Goal: Task Accomplishment & Management: Manage account settings

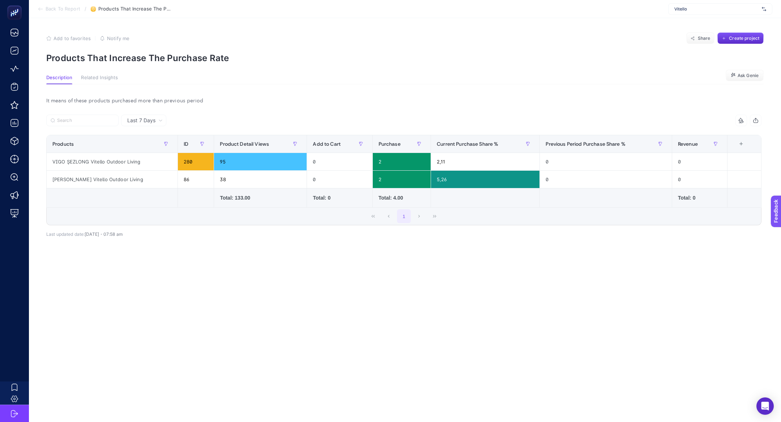
click at [704, 8] on span "Vitello" at bounding box center [716, 9] width 85 height 6
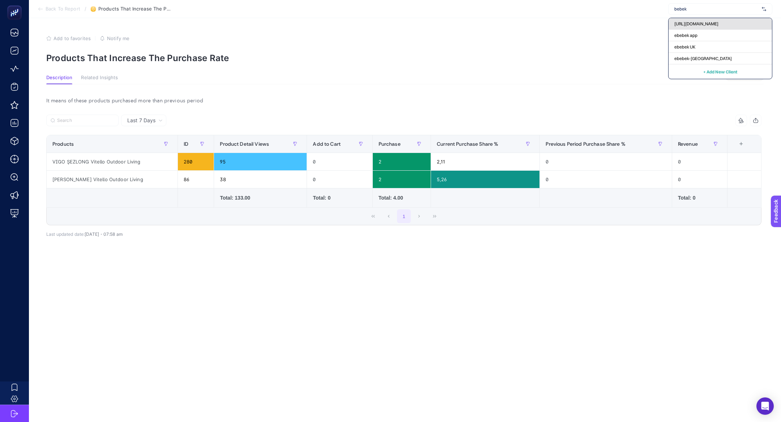
type input "bebek"
click at [701, 21] on span "[URL][DOMAIN_NAME]" at bounding box center [696, 24] width 44 height 6
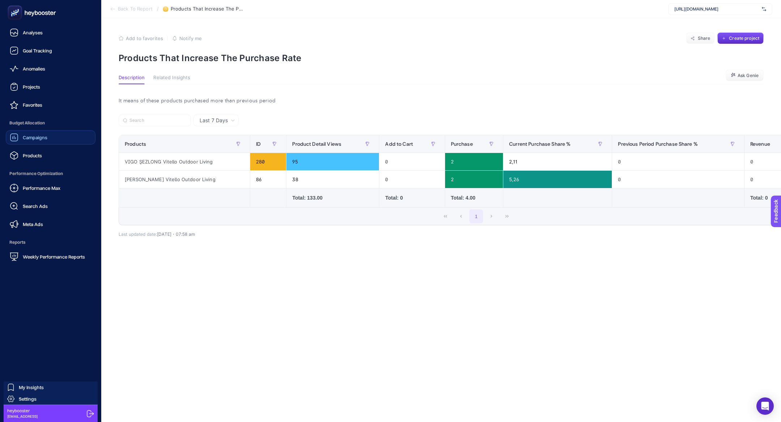
click at [45, 133] on div "Campaigns" at bounding box center [29, 137] width 38 height 9
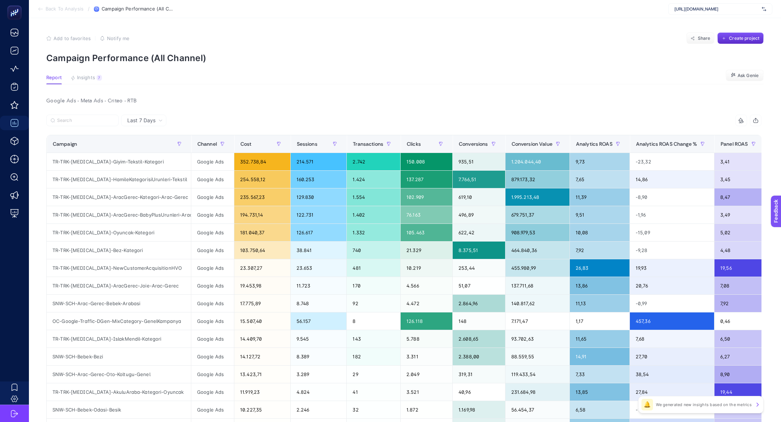
click at [95, 85] on article "Add to favorites false Notify me Share Create project Campaign Performance (All…" at bounding box center [405, 310] width 752 height 584
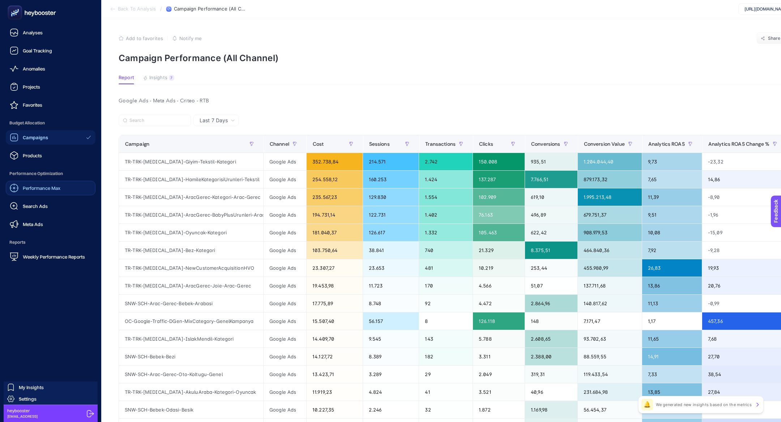
click at [55, 190] on span "Performance Max" at bounding box center [42, 188] width 38 height 6
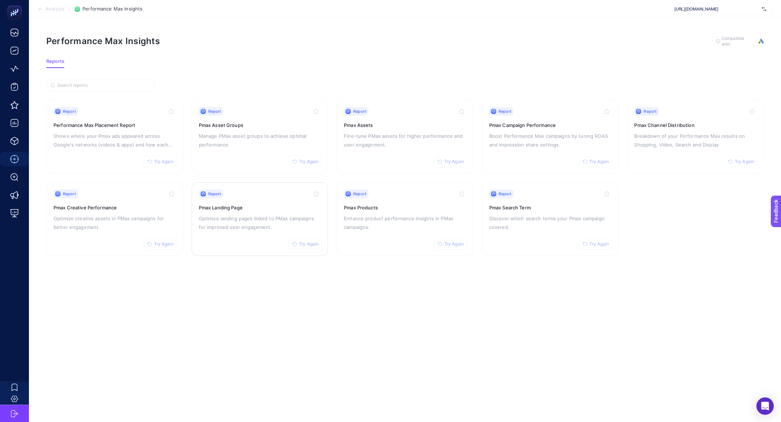
click at [273, 229] on p "Optimize landing pages linked to PMax campaigns for improved user engagement." at bounding box center [260, 222] width 122 height 17
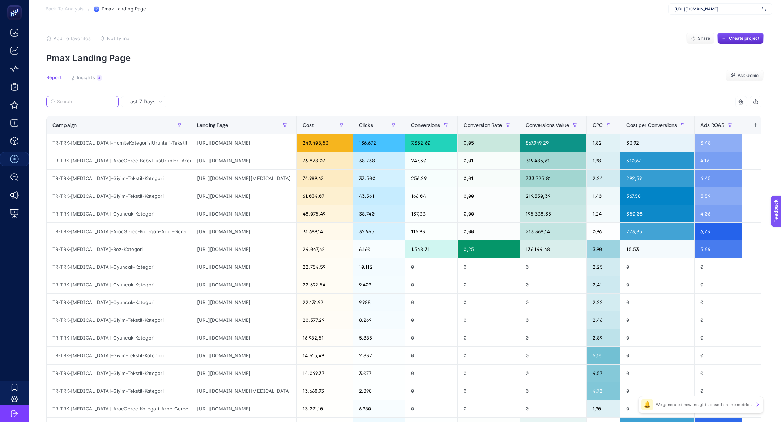
click at [72, 104] on input "Search" at bounding box center [85, 101] width 57 height 5
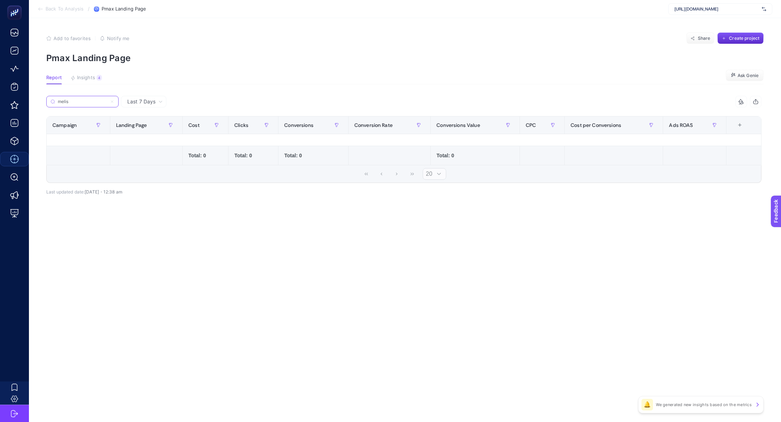
type input "melis"
click at [113, 102] on icon at bounding box center [112, 102] width 2 height 2
click at [107, 102] on input "melis" at bounding box center [82, 101] width 49 height 5
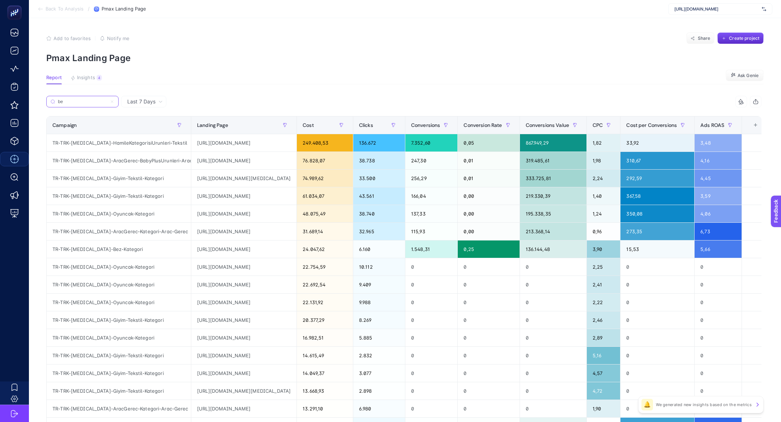
type input "b"
click at [244, 316] on div "[URL][DOMAIN_NAME]" at bounding box center [243, 319] width 105 height 17
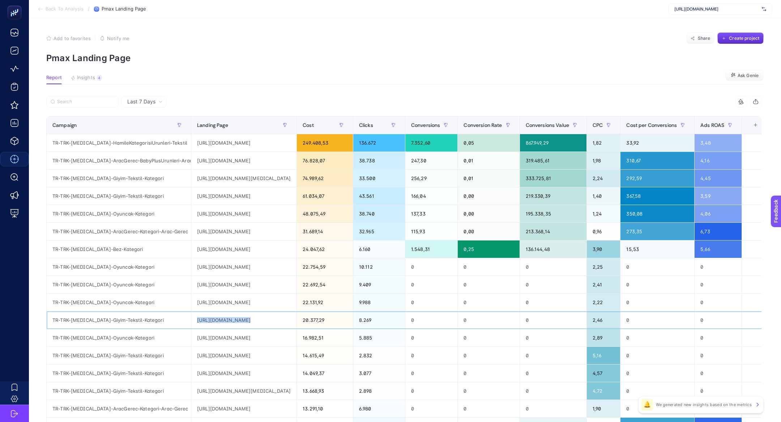
copy tr "[URL][DOMAIN_NAME]"
click at [96, 98] on label at bounding box center [82, 102] width 72 height 12
click at [96, 99] on input "Search" at bounding box center [85, 101] width 57 height 5
paste input "[URL][DOMAIN_NAME]"
type input "[URL][DOMAIN_NAME]"
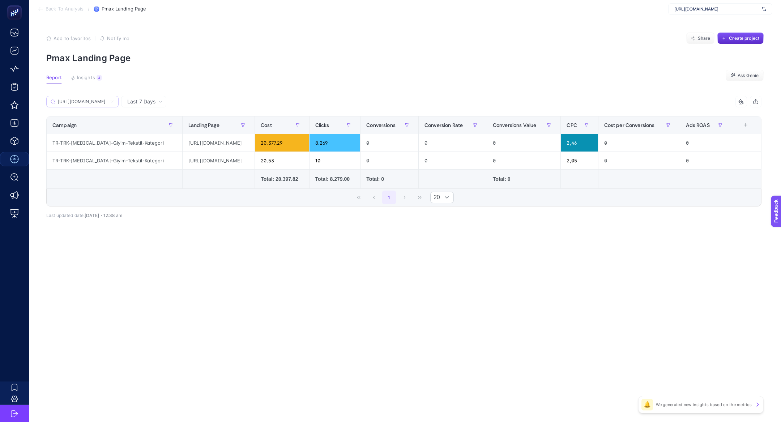
click at [101, 105] on label "[URL][DOMAIN_NAME]" at bounding box center [82, 102] width 72 height 12
click at [101, 105] on input "[URL][DOMAIN_NAME]" at bounding box center [82, 101] width 49 height 5
drag, startPoint x: 276, startPoint y: 142, endPoint x: 217, endPoint y: 143, distance: 59.3
click at [217, 143] on div "[URL][DOMAIN_NAME]" at bounding box center [219, 142] width 72 height 17
drag, startPoint x: 216, startPoint y: 144, endPoint x: 276, endPoint y: 146, distance: 60.1
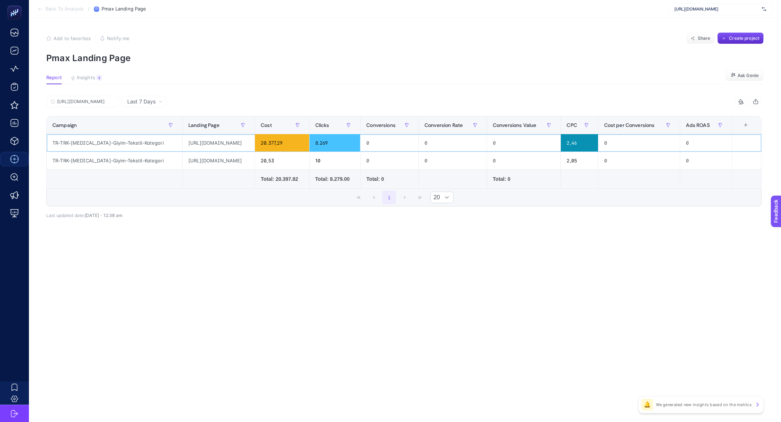
click at [255, 146] on div "[URL][DOMAIN_NAME]" at bounding box center [219, 142] width 72 height 17
copy div "pixy-love-kiz-bebek-abiye-elbise-pixy-love-party-collection-bisiklet-yaka-kisa-…"
click at [91, 97] on label "[URL][DOMAIN_NAME]" at bounding box center [82, 102] width 72 height 12
click at [91, 99] on input "[URL][DOMAIN_NAME]" at bounding box center [85, 101] width 57 height 5
click at [91, 97] on label "[URL][DOMAIN_NAME]" at bounding box center [82, 102] width 72 height 12
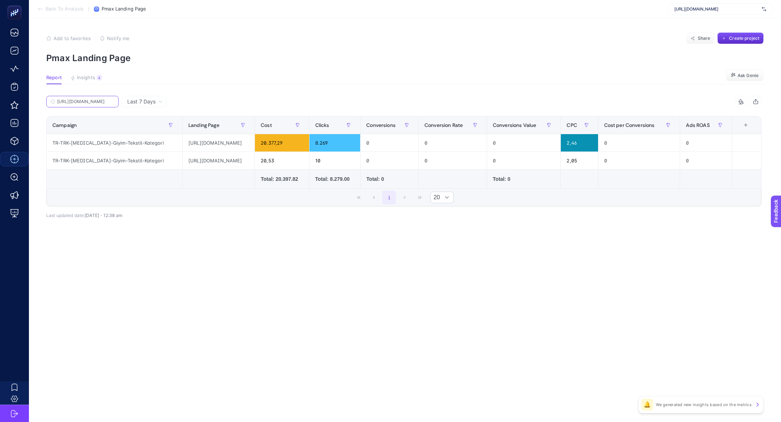
click at [91, 99] on input "[URL][DOMAIN_NAME]" at bounding box center [85, 101] width 57 height 5
click at [91, 97] on label "[URL][DOMAIN_NAME]" at bounding box center [82, 102] width 72 height 12
click at [91, 99] on input "[URL][DOMAIN_NAME]" at bounding box center [82, 101] width 49 height 5
click at [91, 97] on label "[URL][DOMAIN_NAME]" at bounding box center [82, 102] width 72 height 12
click at [91, 99] on input "[URL][DOMAIN_NAME]" at bounding box center [82, 101] width 49 height 5
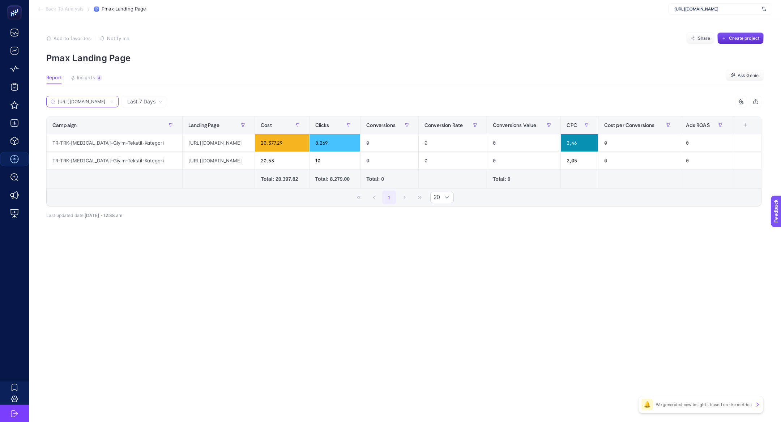
click at [112, 101] on icon at bounding box center [112, 101] width 4 height 4
click at [107, 101] on input "[URL][DOMAIN_NAME]" at bounding box center [82, 101] width 49 height 5
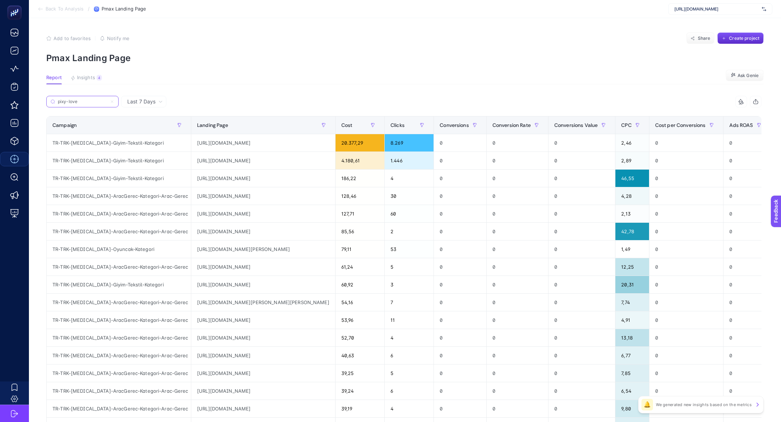
click at [90, 102] on input "pixy-love" at bounding box center [82, 101] width 49 height 5
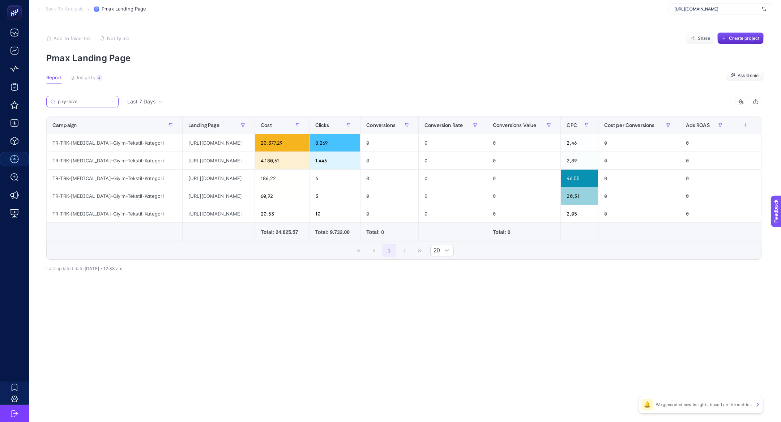
type input "pixy-love"
click at [218, 144] on div "[URL][DOMAIN_NAME]" at bounding box center [219, 142] width 72 height 17
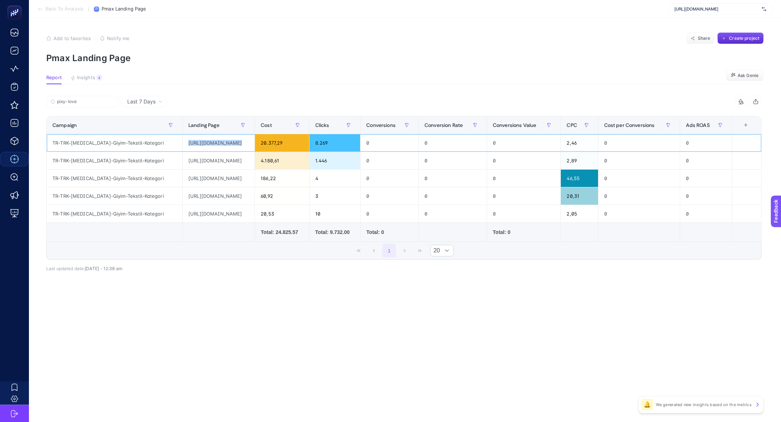
copy tr "[URL][DOMAIN_NAME]"
click at [138, 216] on div "TR-TRK-[MEDICAL_DATA]-Giyim-Tekstil-Kategori" at bounding box center [115, 213] width 136 height 17
click at [167, 362] on article "Add to favorites false Notify me Share Create project Pmax Landing Page Report …" at bounding box center [405, 220] width 752 height 404
click at [748, 38] on span "Create project" at bounding box center [744, 38] width 30 height 6
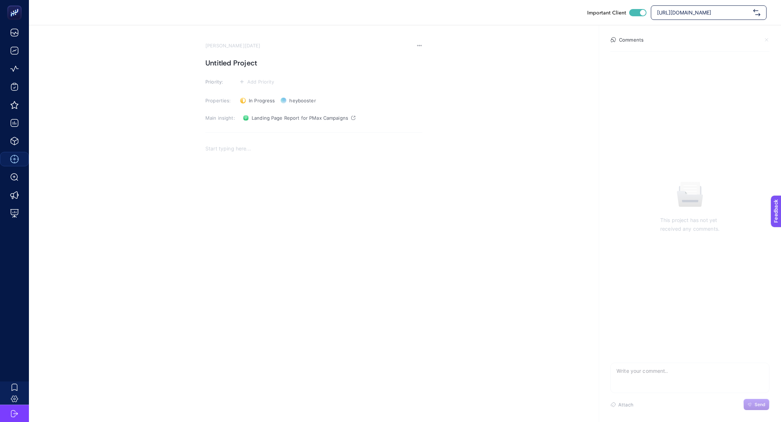
click at [235, 70] on section "[PERSON_NAME][DATE] Untitled Project Priority: Add Priority Properties: In Prog…" at bounding box center [313, 164] width 217 height 242
click at [234, 68] on h1 "Untitled Project" at bounding box center [313, 63] width 217 height 12
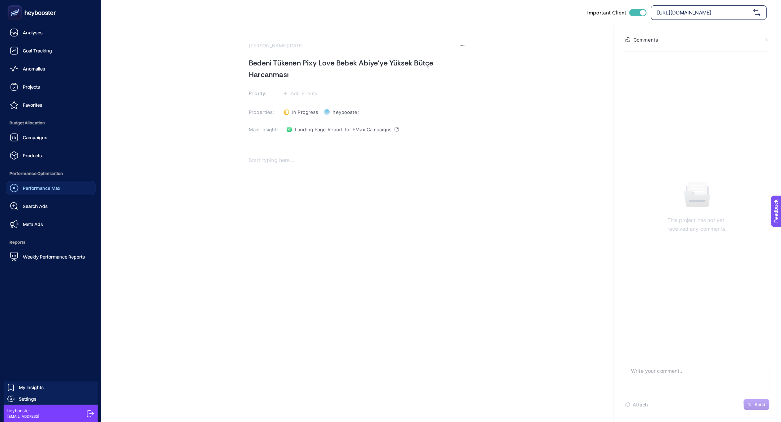
click at [299, 63] on h1 "Bedeni Tükenen Pixy Love Bebek Abiye'ye Yüksek Bütçe Harcanması" at bounding box center [357, 68] width 217 height 23
drag, startPoint x: 307, startPoint y: 62, endPoint x: 329, endPoint y: 85, distance: 31.5
click at [329, 86] on section "[PERSON_NAME][DATE] Bedeni Tükenen Pixy Love Bebek Abiye'ye Yüksek Bütçe Harcan…" at bounding box center [357, 169] width 217 height 253
drag, startPoint x: 307, startPoint y: 63, endPoint x: 336, endPoint y: 98, distance: 45.5
click at [336, 99] on section "[PERSON_NAME][DATE] Bedeni Tükenen Pixy Love Bebek Abiye'ye Yüksek Bütçe Harcan…" at bounding box center [357, 169] width 217 height 253
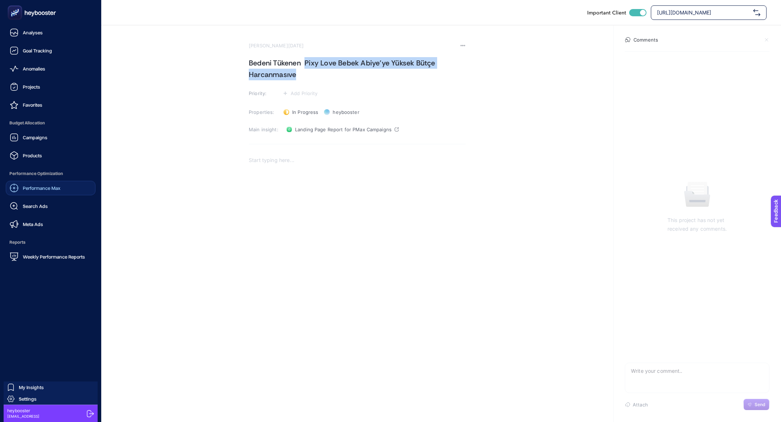
copy h1 "Pixy Love Bebek Abiye'ye Yüksek Bütçe Harcanmasıve"
drag, startPoint x: 307, startPoint y: 60, endPoint x: 335, endPoint y: 90, distance: 40.7
click at [336, 95] on section "[PERSON_NAME][DATE] Bedeni Tükenen Pixy Love Bebek Abiye'ye Yüksek Bütçe Harcan…" at bounding box center [357, 169] width 217 height 253
drag, startPoint x: 305, startPoint y: 60, endPoint x: 318, endPoint y: 80, distance: 23.7
click at [318, 83] on section "[PERSON_NAME][DATE] Bedeni Tükenen Pixy Love Bebek Abiye'ye Yüksek Bütçe Harcan…" at bounding box center [357, 169] width 217 height 253
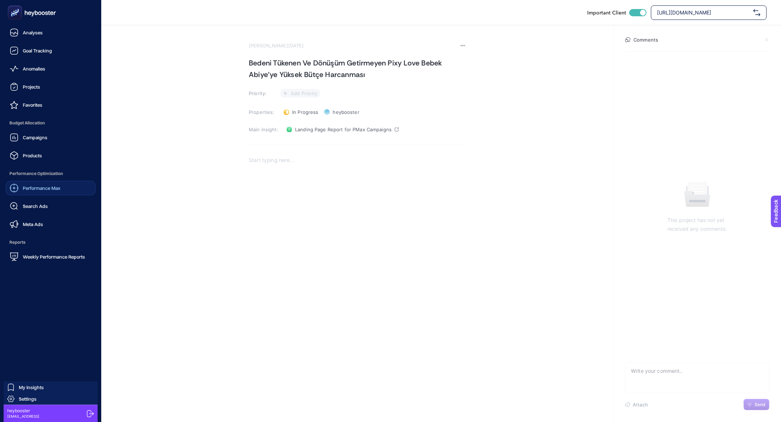
click at [301, 96] on button "Add Priority" at bounding box center [300, 93] width 39 height 9
click at [302, 107] on rect at bounding box center [298, 107] width 22 height 7
click at [277, 174] on div "Rich Text Editor. Editing area: main" at bounding box center [357, 226] width 217 height 145
click at [267, 189] on div "Rich Text Editor. Editing area: main" at bounding box center [357, 226] width 217 height 145
click at [438, 179] on body "Analyses Goal Tracking Anomalies Projects Favorites Budget Allocation Campaigns…" at bounding box center [390, 211] width 781 height 422
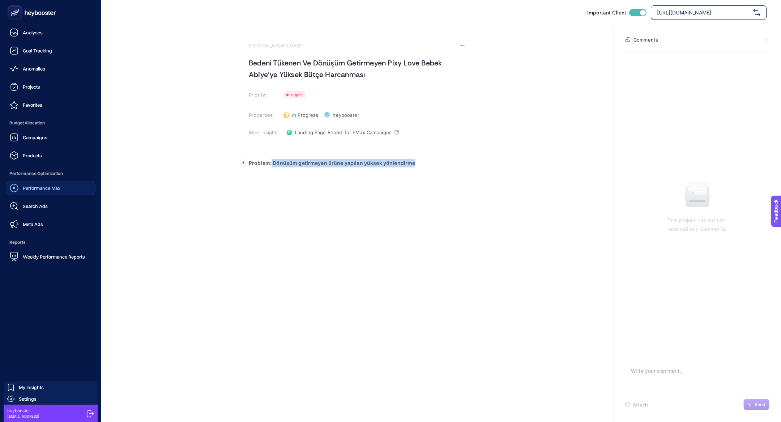
drag, startPoint x: 271, startPoint y: 163, endPoint x: 447, endPoint y: 168, distance: 176.9
click at [448, 169] on div "Problem: Dönüşüm getirmeyen ürüne yapılan yüksek yönlendirme" at bounding box center [357, 226] width 217 height 145
click at [307, 173] on div "Problem: Dönüşüm getirmeyen ürüne yapılan yüksek yönlendirme" at bounding box center [357, 226] width 217 height 145
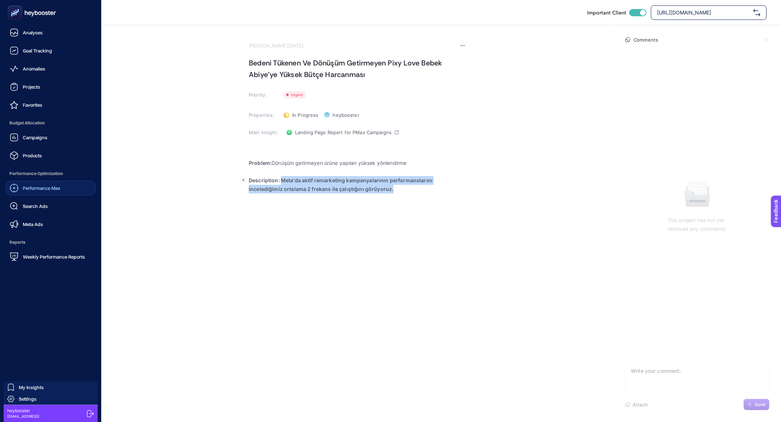
drag, startPoint x: 280, startPoint y: 181, endPoint x: 412, endPoint y: 214, distance: 136.4
click at [412, 214] on div "Problem: Dönüşüm getirmeyen ürüne yapılan yüksek yönlendirme Description: Meta'…" at bounding box center [357, 226] width 217 height 145
click at [376, 191] on body "Analyses Goal Tracking Anomalies Projects Favorites Budget Allocation Campaigns…" at bounding box center [390, 211] width 781 height 422
click at [370, 174] on p "Rich Text Editor. Editing area: main" at bounding box center [357, 171] width 217 height 9
click at [388, 178] on p "Description: Pmax kampanyalarının yönlendirme" at bounding box center [357, 180] width 217 height 9
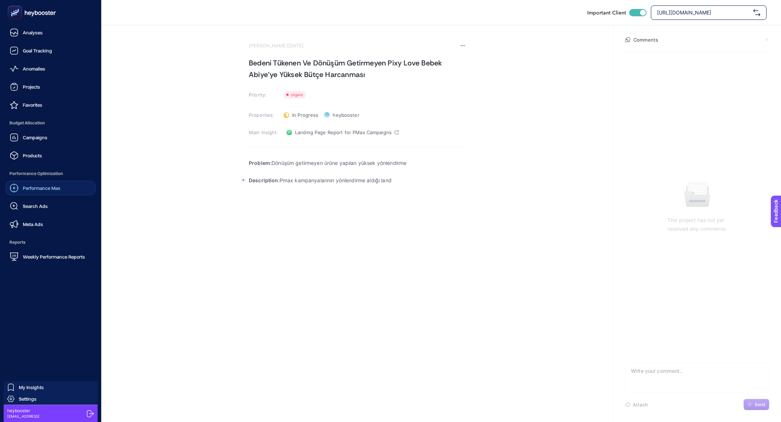
click at [352, 180] on p "Description: Pmax kampanyalarının yönlendirme aldığı land" at bounding box center [357, 180] width 217 height 9
click at [377, 184] on p "Description: Pmax kampanyalarının yönlendirildiği aldığı land" at bounding box center [357, 180] width 217 height 9
click at [403, 179] on p "Description: Pmax kampanyalarının yönlendirildiği land" at bounding box center [357, 180] width 217 height 9
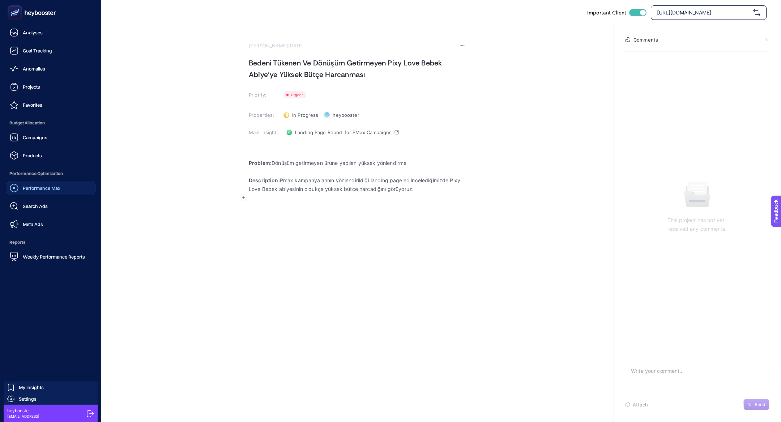
click at [241, 202] on button "Edit block" at bounding box center [243, 197] width 11 height 11
click at [243, 214] on icon "Editor block content toolbar" at bounding box center [243, 213] width 3 height 3
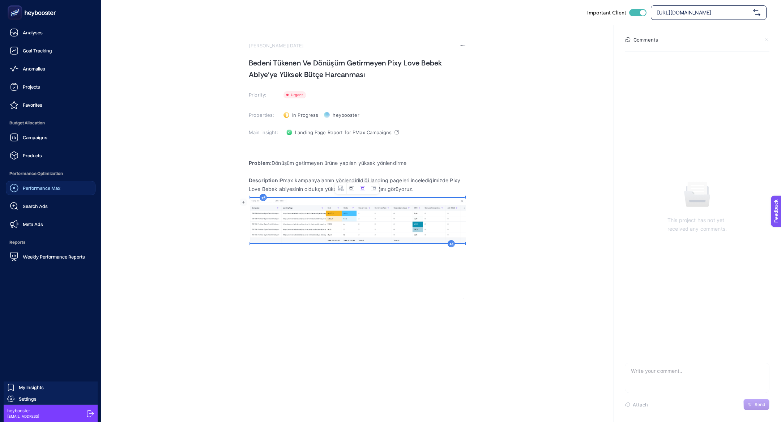
click at [353, 188] on icon "Image toolbar" at bounding box center [352, 189] width 6 height 6
click at [448, 244] on div "Problem: Dönüşüm getirmeyen ürüne yapılan yüksek yönlendirme Description: Pmax …" at bounding box center [357, 226] width 217 height 145
click at [443, 243] on icon "Rich Text Editor. Editing area: main" at bounding box center [444, 242] width 4 height 3
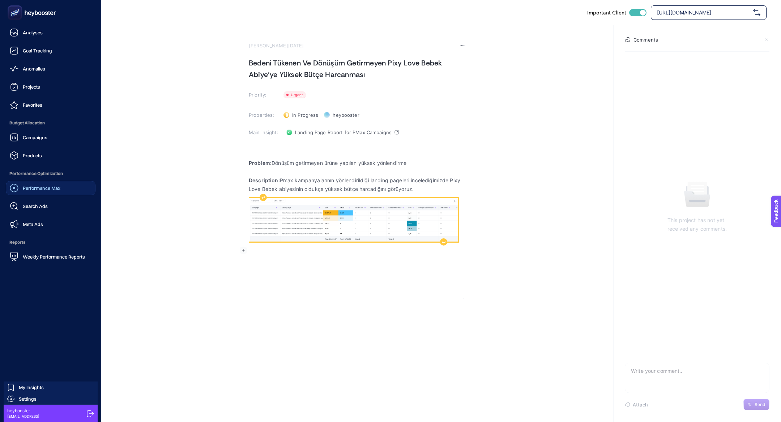
click at [338, 228] on img "Rich Text Editor. Editing area: main" at bounding box center [353, 220] width 209 height 44
click at [305, 252] on p "Rich Text Editor. Editing area: main" at bounding box center [357, 250] width 217 height 9
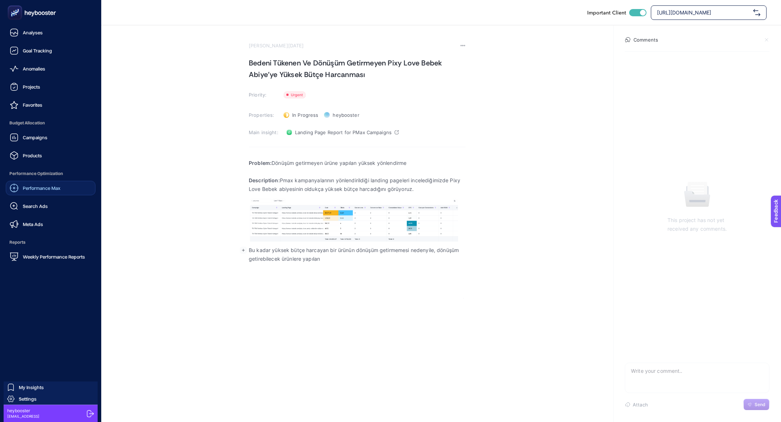
click at [387, 188] on p "Description: Pmax kampanyalarının yönlendirildiği landing pageleri incelediğimi…" at bounding box center [357, 184] width 217 height 17
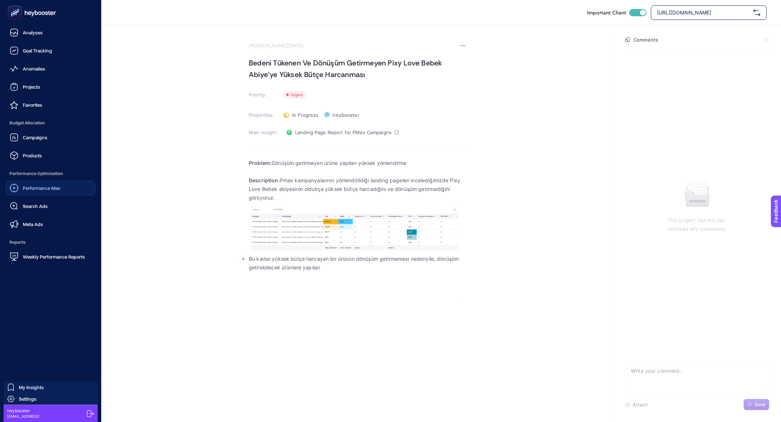
click at [431, 259] on p "Bu kadar yüksek bütçe harcayan bir ürünün dönüşüm getirmemesi nedenyile, dönüşü…" at bounding box center [357, 263] width 217 height 17
click at [359, 272] on div "Problem: Dönüşüm getirmeyen ürüne yapılan yüksek yönlendirme Description: Pmax …" at bounding box center [357, 226] width 217 height 145
click at [284, 282] on div "Problem: Dönüşüm getirmeyen ürüne yapılan yüksek yönlendirme Description: Pmax …" at bounding box center [357, 226] width 217 height 145
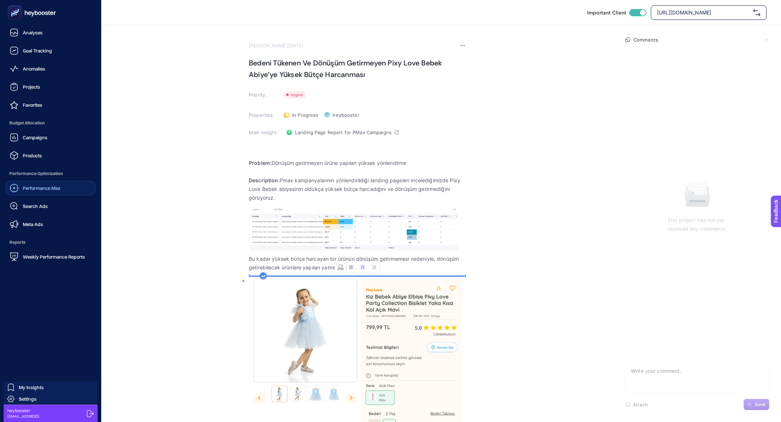
click at [352, 269] on icon "Image toolbar" at bounding box center [352, 267] width 6 height 6
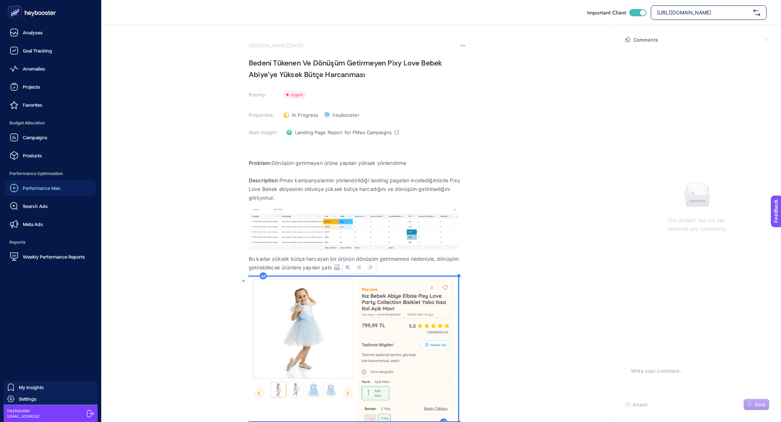
scroll to position [4, 0]
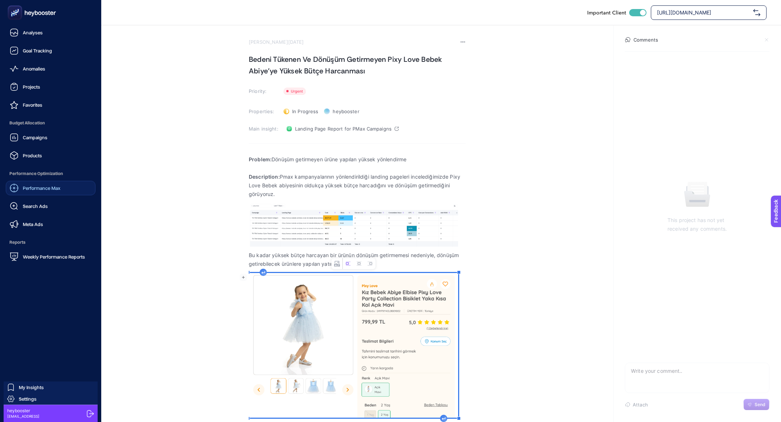
click at [456, 417] on img "Rich Text Editor. Editing area: main" at bounding box center [353, 345] width 209 height 145
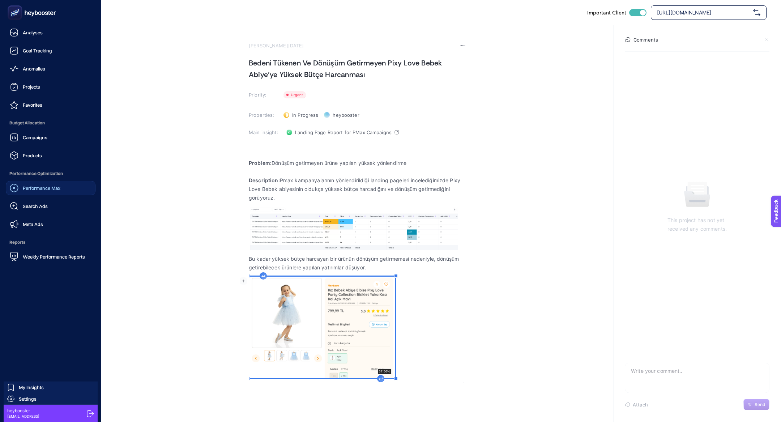
drag, startPoint x: 458, startPoint y: 418, endPoint x: 390, endPoint y: 377, distance: 80.0
click at [390, 377] on div "Problem: Dönüşüm getirmeyen ürüne yapılan yüksek yönlendirme Description: Pmax …" at bounding box center [357, 268] width 217 height 229
click at [334, 393] on div "Analyses Goal Tracking Anomalies Projects Favorites Budget Allocation Campaigns…" at bounding box center [390, 211] width 781 height 422
click at [381, 379] on icon "Rich Text Editor. Editing area: main" at bounding box center [380, 378] width 4 height 3
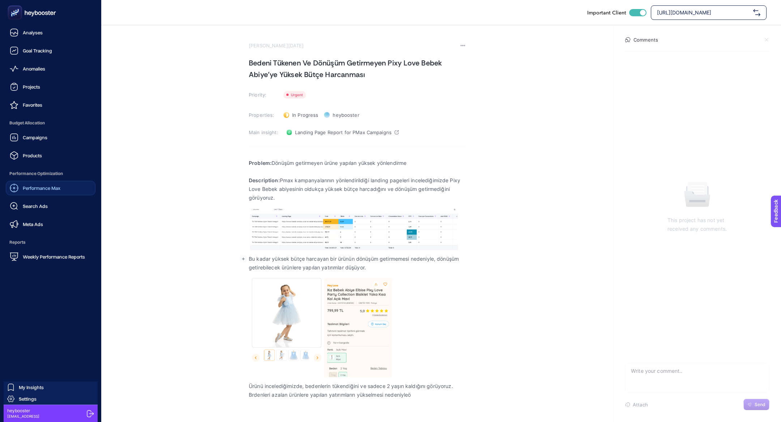
click at [275, 260] on p "Bu kadar yüksek bütçe harcayan bir ürünün dönüşüm getirmemesi nedeniyle, dönüşü…" at bounding box center [357, 263] width 217 height 17
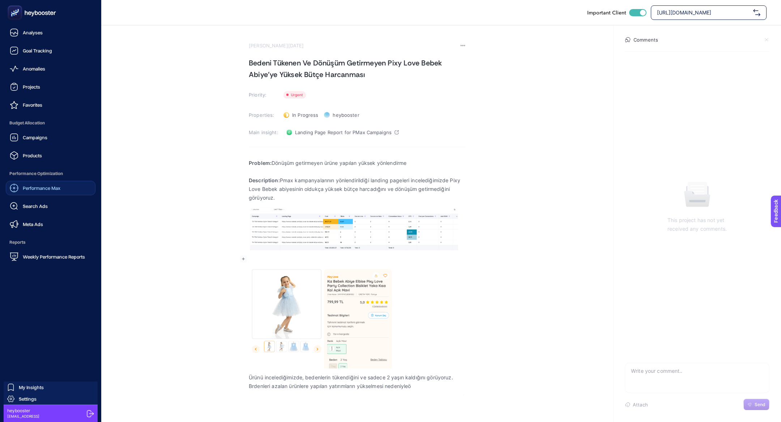
click at [315, 376] on p "Ürünü incelediğimizde, bedenlerin tükendiğini ve sadece 2 yaşın kaldığını görüy…" at bounding box center [357, 377] width 217 height 9
copy p "Ürünü incelediğimizde, bedenlerin tükendiğini ve sadece 2 yaşın kaldığını görüy…"
click at [287, 260] on p "Rich Text Editor. Editing area: main" at bounding box center [357, 259] width 217 height 9
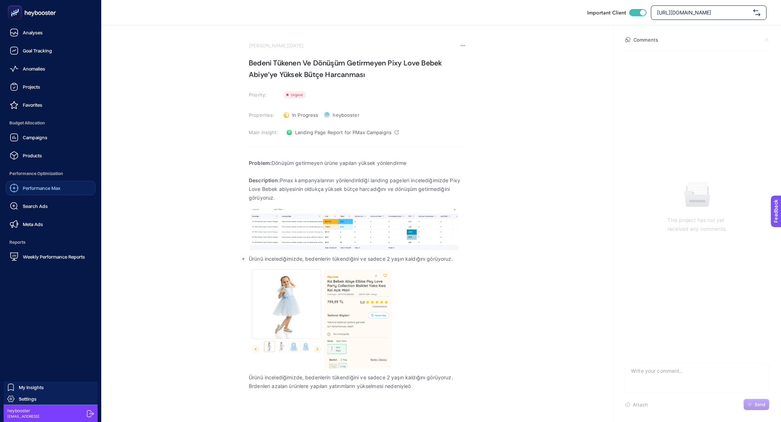
click at [271, 378] on p "Ürünü incelediğimizde, bedenlerin tükendiğini ve sadece 2 yaşın kaldığını görüy…" at bounding box center [357, 377] width 217 height 9
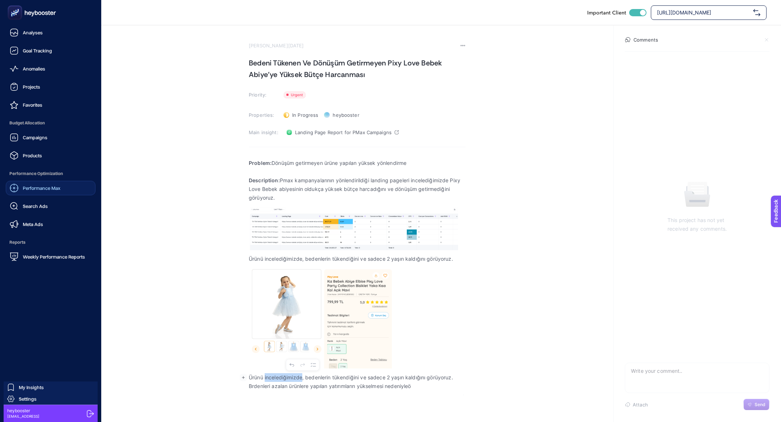
click at [271, 378] on p "Ürünü incelediğimizde, bedenlerin tükendiğini ve sadece 2 yaşın kaldığını görüy…" at bounding box center [357, 377] width 217 height 9
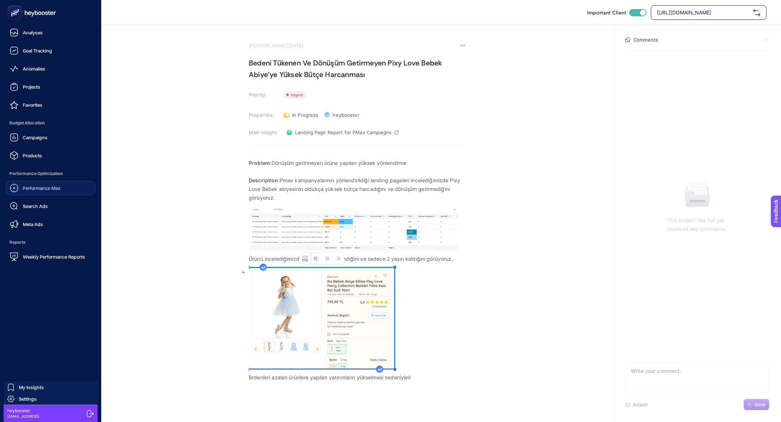
click at [254, 376] on p "Brdenleri azalan ürünlere yapılan yatırımların yükselmesi nedeniyleö" at bounding box center [357, 377] width 217 height 9
click at [437, 383] on div "Problem: Dönüşüm getirmeyen ürüne yapılan yüksek yönlendirme Description: Pmax …" at bounding box center [357, 270] width 217 height 232
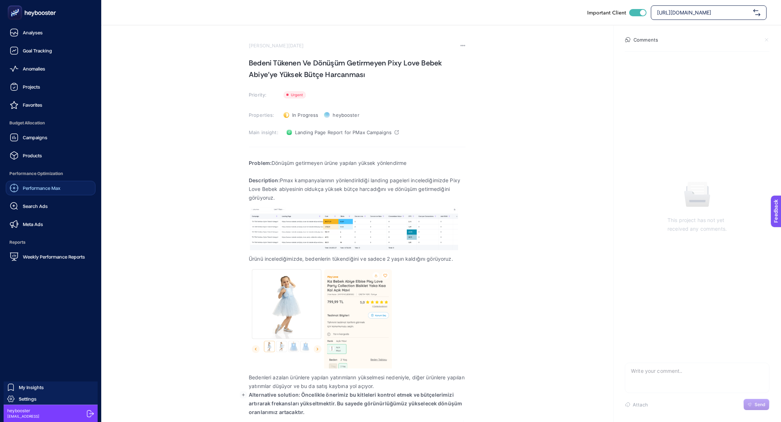
click at [450, 386] on p "Bedenleri azalan ürünlere yapılan yatırımların yükselmesi nedeniyle, diğer ürün…" at bounding box center [357, 381] width 217 height 17
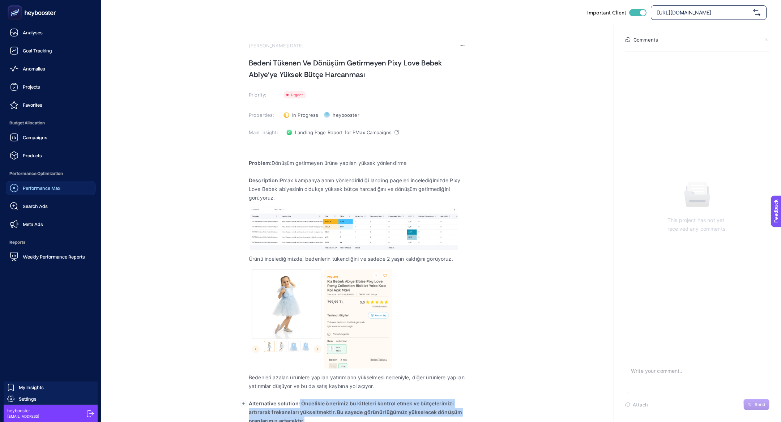
scroll to position [8, 0]
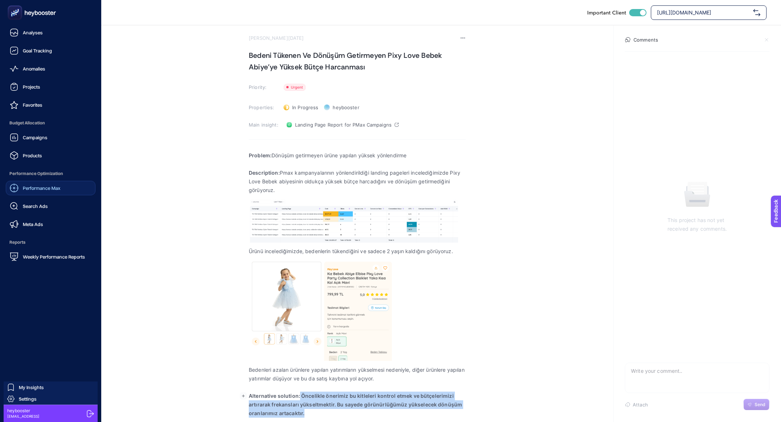
drag, startPoint x: 299, startPoint y: 403, endPoint x: 318, endPoint y: 420, distance: 25.6
click at [319, 414] on html "Analyses Goal Tracking Anomalies Projects Favorites Budget Allocation Campaigns…" at bounding box center [390, 203] width 781 height 422
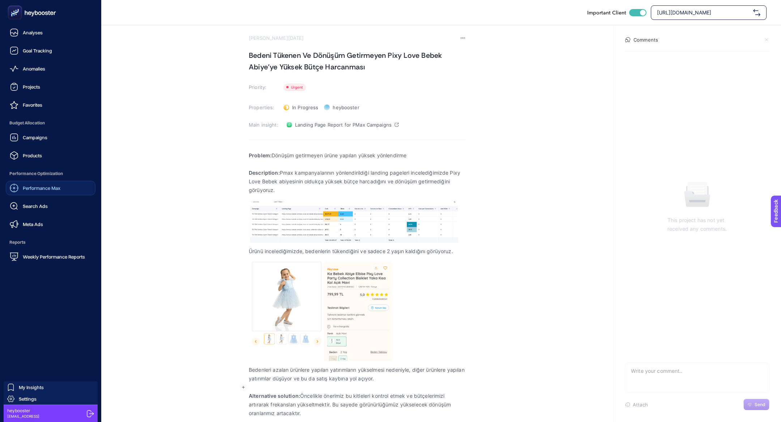
click at [354, 390] on p "Rich Text Editor. Editing area: main" at bounding box center [357, 387] width 217 height 9
drag, startPoint x: 354, startPoint y: 392, endPoint x: 371, endPoint y: 412, distance: 26.2
click at [371, 412] on p "Alternative solution: Öncelikle önerimiz bu kitleleri kontrol etmek ve bütçeler…" at bounding box center [357, 405] width 217 height 26
click at [295, 51] on h1 "Bedeni Tükenen Ve Dönüşüm Getirmeyen Pixy Love Bebek Abiye'ye Yüksek Bütçe Harc…" at bounding box center [357, 61] width 217 height 23
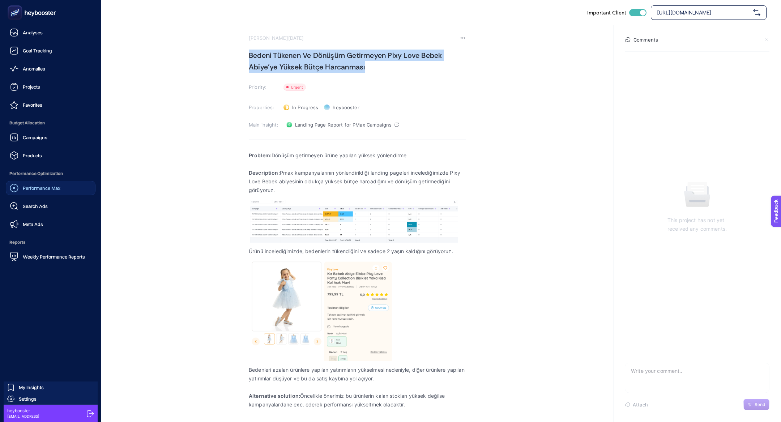
click at [295, 51] on h1 "Bedeni Tükenen Ve Dönüşüm Getirmeyen Pixy Love Bebek Abiye'ye Yüksek Bütçe Harc…" at bounding box center [357, 61] width 217 height 23
copy h1 "Bedeni Tükenen Ve Dönüşüm Getirmeyen Pixy Love Bebek Abiye'ye Yüksek Bütçe Harc…"
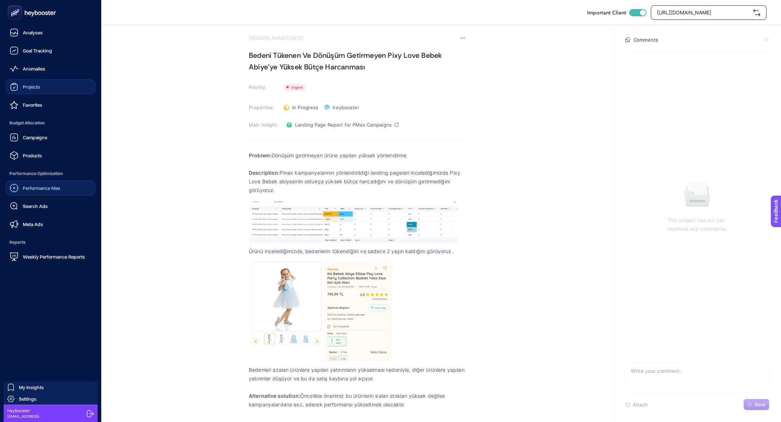
click at [33, 93] on link "Projects" at bounding box center [51, 87] width 90 height 14
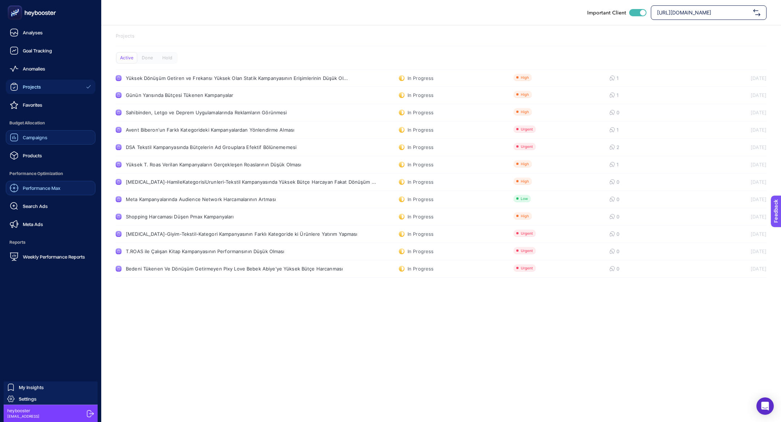
click at [41, 191] on span "Performance Max" at bounding box center [42, 188] width 38 height 6
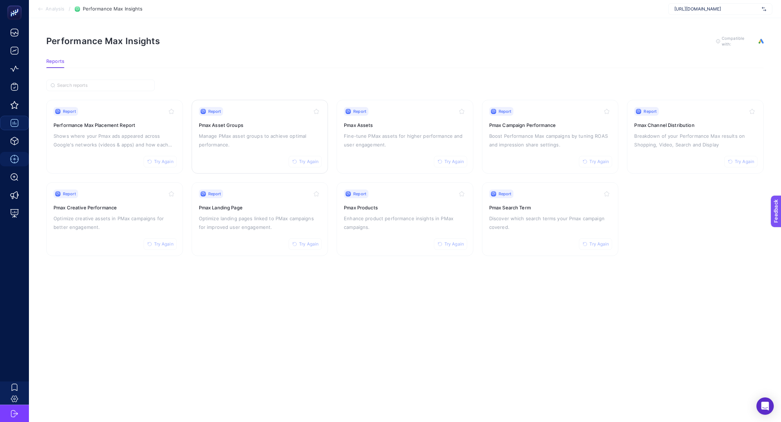
click at [279, 132] on p "Manage PMax asset groups to achieve optimal performance." at bounding box center [260, 140] width 122 height 17
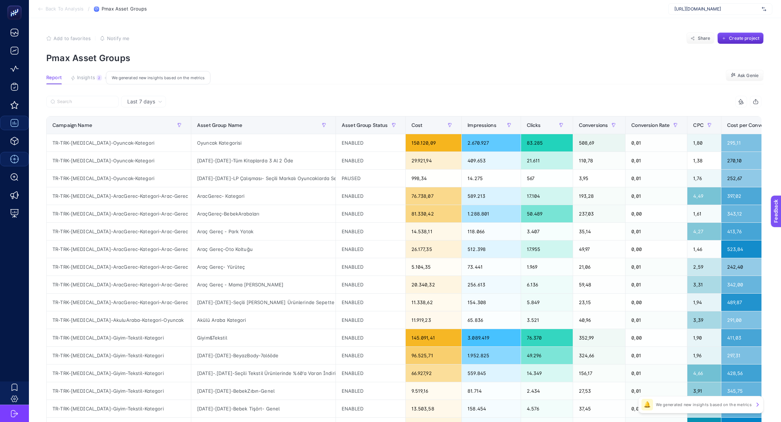
click at [95, 78] on button "Insights 2 We generated new insights based on the metrics" at bounding box center [86, 79] width 31 height 9
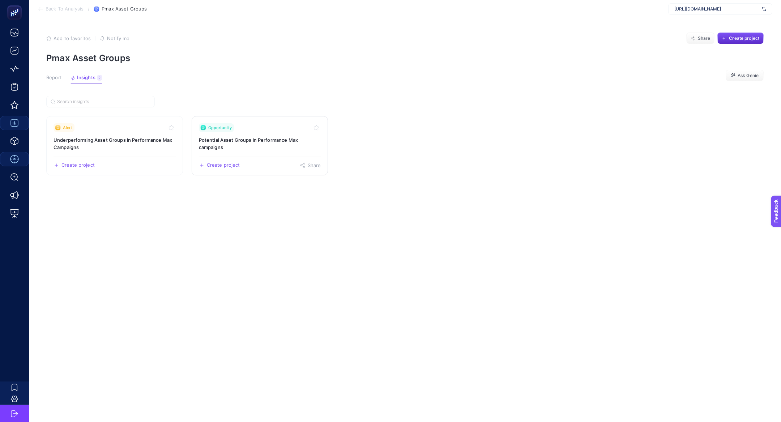
click at [237, 141] on h3 "Potential Asset Groups in Performance Max campaigns" at bounding box center [260, 143] width 122 height 14
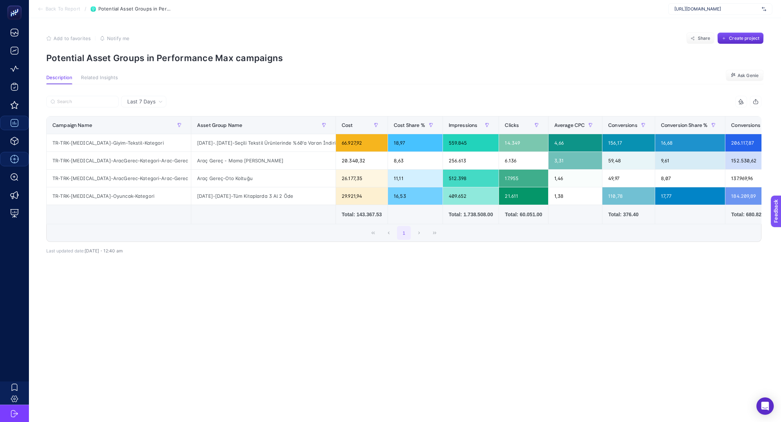
click at [152, 103] on span "Last 7 Days" at bounding box center [141, 101] width 28 height 7
click at [156, 137] on ul "Last 7 Days Last 30 Days" at bounding box center [144, 123] width 44 height 30
click at [146, 105] on div "Last 7 Days" at bounding box center [143, 102] width 45 height 12
click at [153, 128] on li "Last 30 Days" at bounding box center [143, 129] width 41 height 13
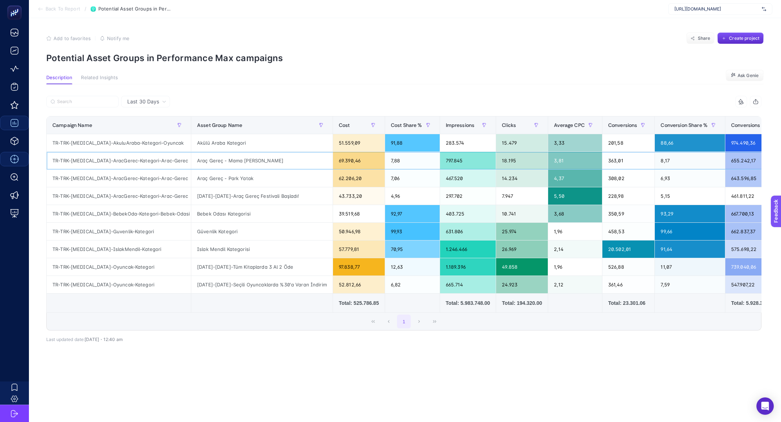
click at [156, 164] on div "TR-TRK-[MEDICAL_DATA]-AracGerec-Kategori-Arac-Gerec" at bounding box center [119, 160] width 144 height 17
copy tr "TR-TRK-[MEDICAL_DATA]-AracGerec-Kategori-Arac-Gerec"
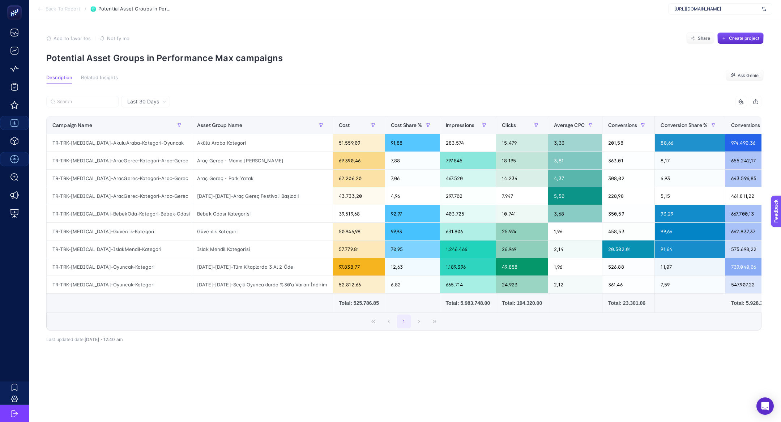
click at [146, 101] on span "Last 30 Days" at bounding box center [143, 101] width 32 height 7
click at [71, 104] on label at bounding box center [82, 102] width 72 height 12
click at [0, 0] on input "Search" at bounding box center [0, 0] width 0 height 0
click at [60, 9] on span "Back To Report" at bounding box center [63, 9] width 35 height 6
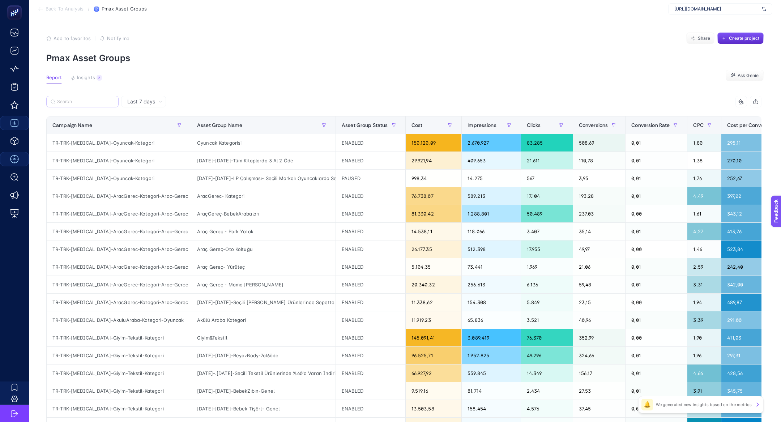
click at [80, 106] on label at bounding box center [82, 102] width 72 height 12
click at [80, 105] on input "Search" at bounding box center [85, 101] width 57 height 5
paste input "TR-TRK-[MEDICAL_DATA]-AracGerec-Kategori-Arac-Gerec"
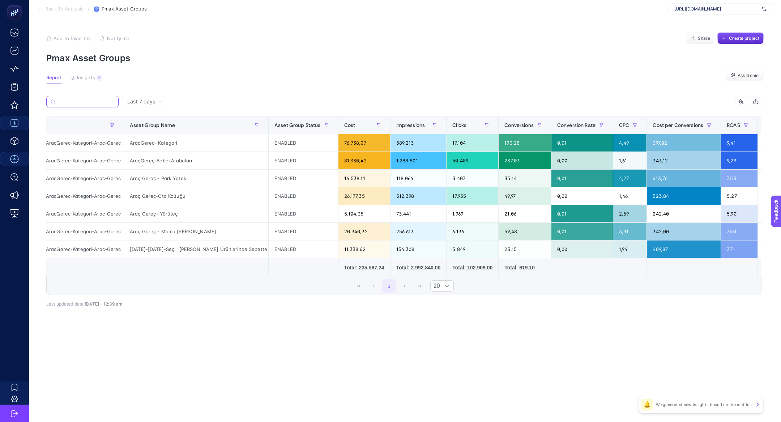
scroll to position [0, 78]
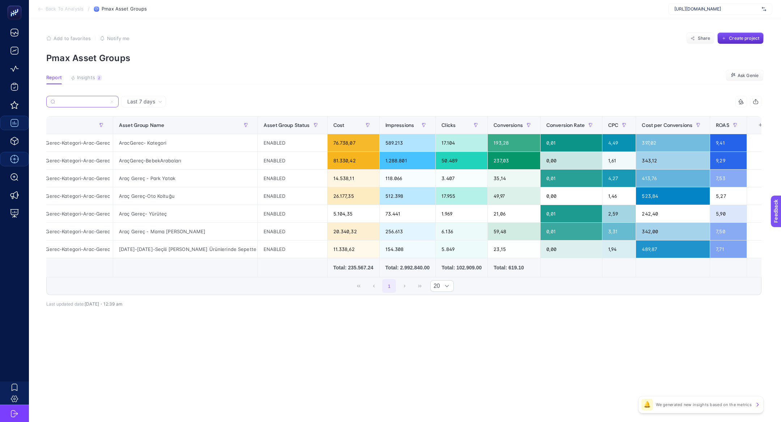
type input "TR-TRK-[MEDICAL_DATA]-AracGerec-Kategori-Arac-Gerec"
click at [754, 124] on div "+" at bounding box center [761, 125] width 14 height 6
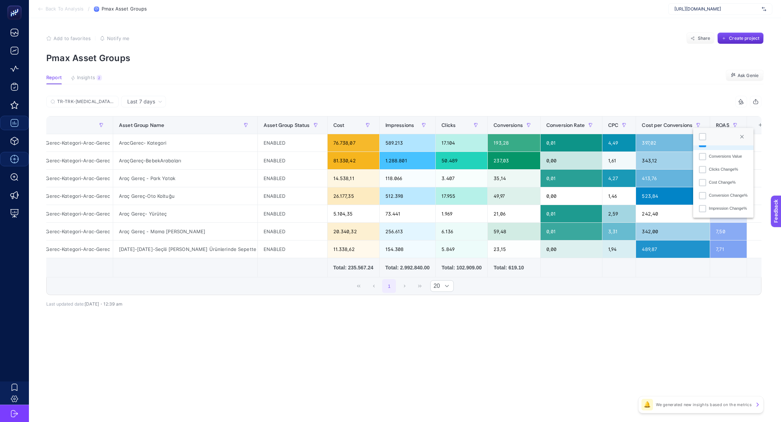
scroll to position [135, 0]
click at [710, 163] on div "Conversions Value" at bounding box center [725, 163] width 33 height 6
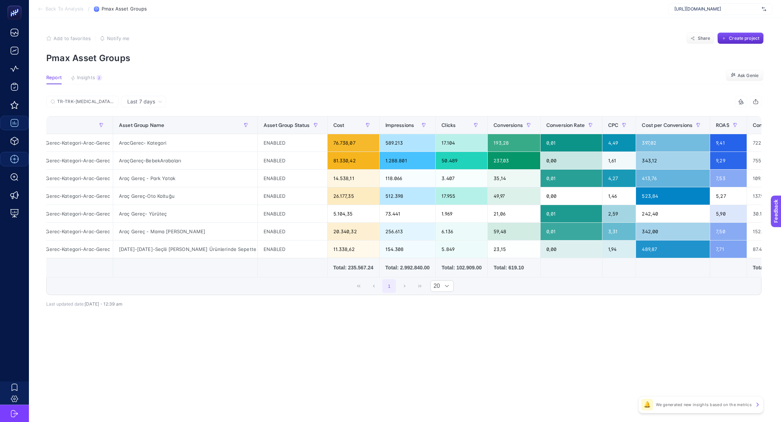
click at [742, 108] on div "TR-TRK-[MEDICAL_DATA]-AracGerec-Kategori-Arac-Gerec 8 items selected" at bounding box center [403, 104] width 715 height 16
click at [742, 107] on div "8 items selected" at bounding box center [742, 102] width 12 height 12
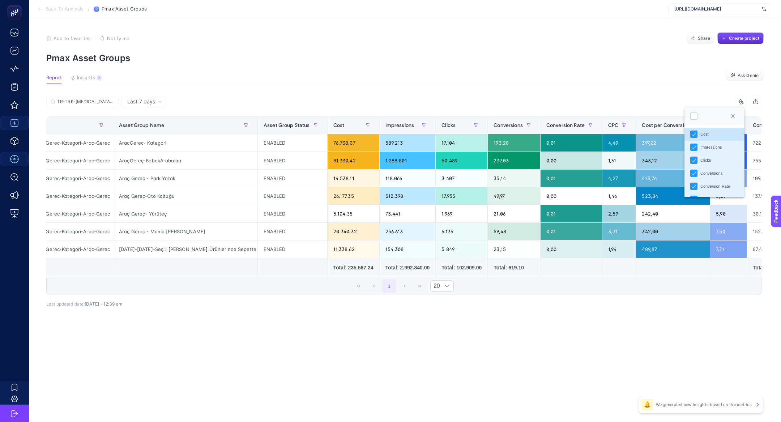
scroll to position [4, 31]
click at [694, 118] on div at bounding box center [693, 115] width 7 height 7
click at [667, 94] on article "Add to favorites false Notify me Share Create project Pmax Asset Groups Report …" at bounding box center [405, 220] width 752 height 404
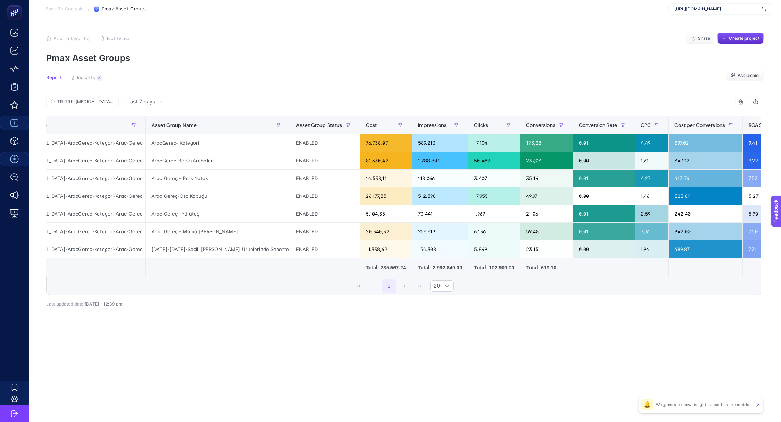
scroll to position [0, 46]
click at [140, 105] on div "Last 7 days" at bounding box center [143, 102] width 45 height 12
click at [150, 132] on li "Last 30 days" at bounding box center [143, 129] width 41 height 13
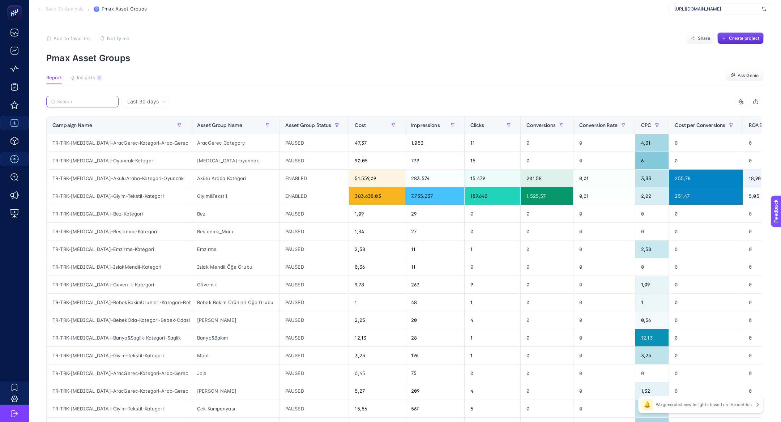
click at [98, 99] on input "Search" at bounding box center [85, 101] width 57 height 5
paste input "Hesabınızdaki güncel veri ve insightları inceleyebilmemiz için Meta bağlantınız…"
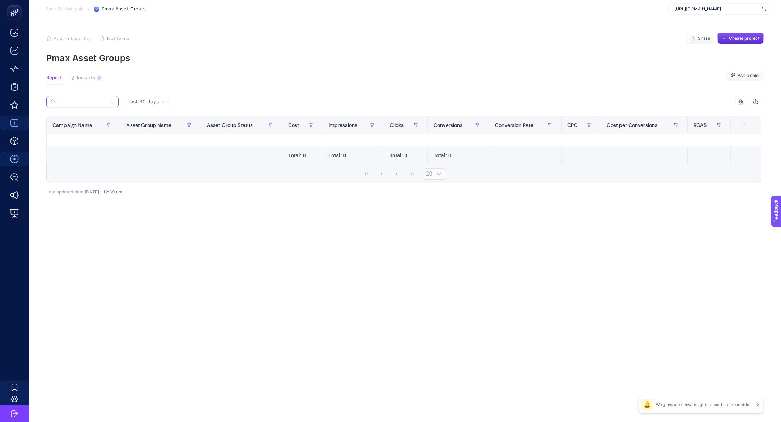
type input "Hesabınızdaki güncel veri ve insightları inceleyebilmemiz için Meta bağlantınız…"
click at [111, 100] on icon at bounding box center [112, 101] width 4 height 4
click at [0, 0] on input "TR-TRK-[MEDICAL_DATA]-AracGerec-Kategori-Arac-Gerec" at bounding box center [0, 0] width 0 height 0
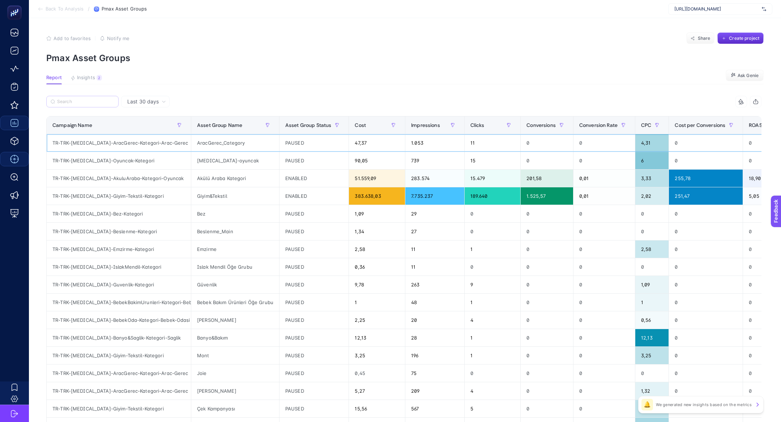
click at [119, 146] on div "TR-TRK-[MEDICAL_DATA]-AracGerec-Kategori-Arac-Gerec" at bounding box center [119, 142] width 144 height 17
copy tr "TR-TRK-[MEDICAL_DATA]-AracGerec-Kategori-Arac-Gerec"
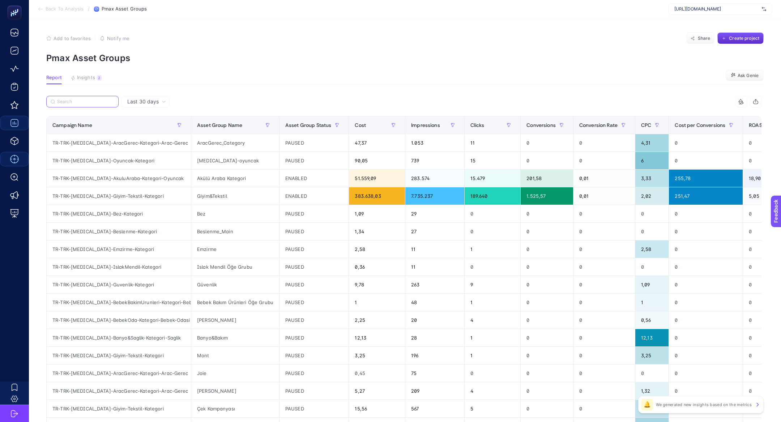
click at [74, 99] on input "Search" at bounding box center [85, 101] width 57 height 5
paste input "TR-TRK-[MEDICAL_DATA]-AracGerec-Kategori-Arac-Gerec"
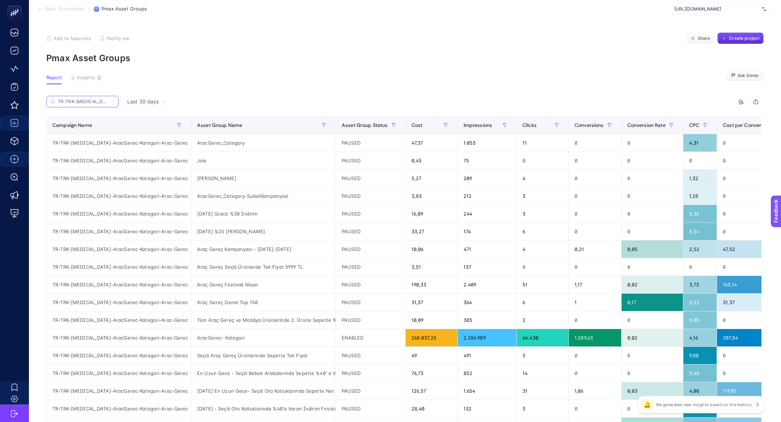
scroll to position [0, 53]
type input "TR-TRK-[MEDICAL_DATA]-AracGerec-Kategori-Arac-Gerec"
click at [388, 128] on button "button" at bounding box center [394, 125] width 12 height 12
click at [391, 187] on input "text" at bounding box center [412, 183] width 79 height 15
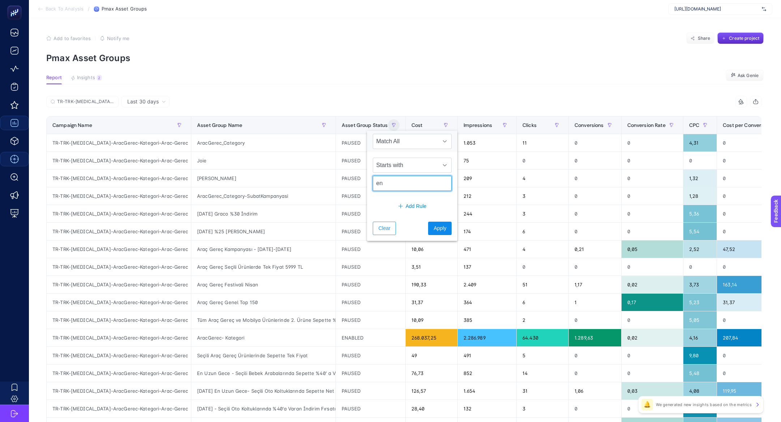
type input "en"
click at [433, 231] on button "Apply" at bounding box center [440, 228] width 24 height 13
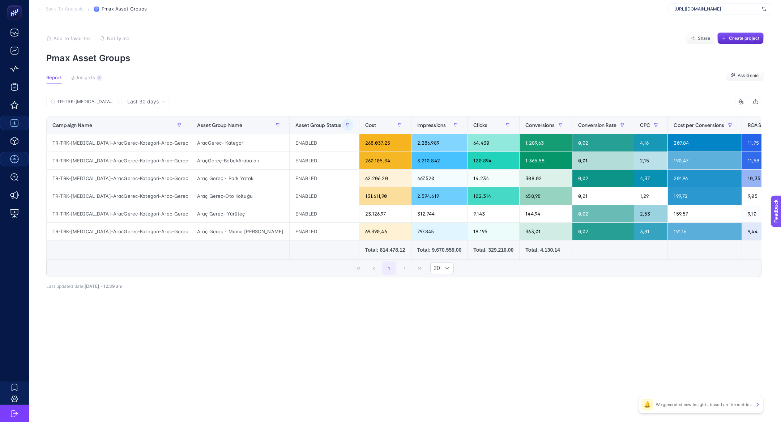
click at [352, 76] on section "Report Insights 2 We generated new insights based on the metrics Ask Genie" at bounding box center [405, 79] width 718 height 9
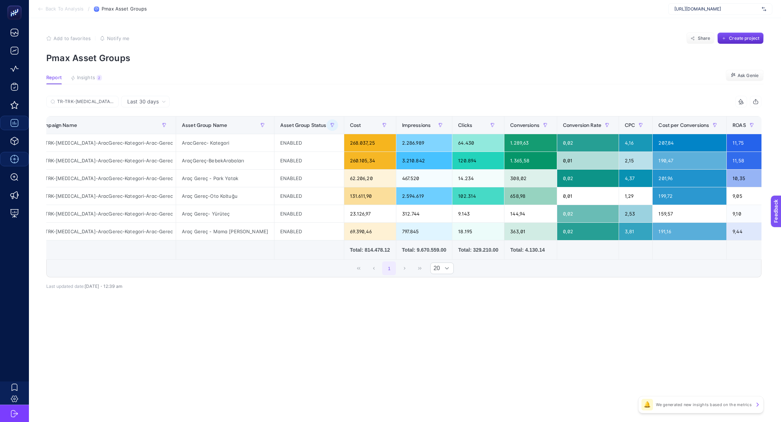
click at [770, 125] on div "+" at bounding box center [777, 125] width 14 height 6
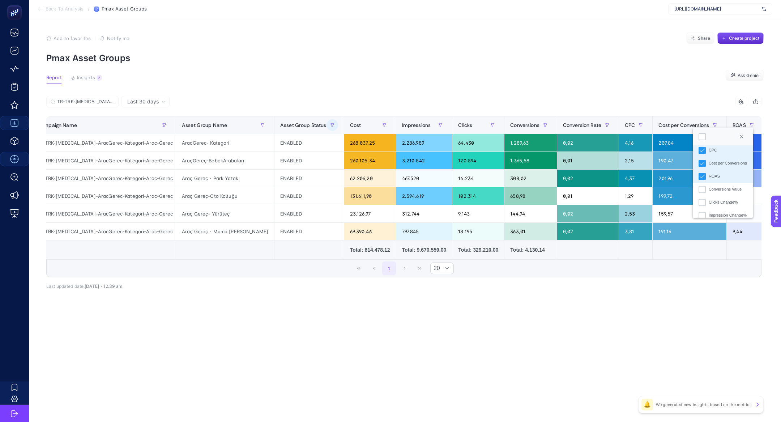
scroll to position [108, 0]
click at [724, 189] on div "Conversions Value" at bounding box center [725, 190] width 33 height 6
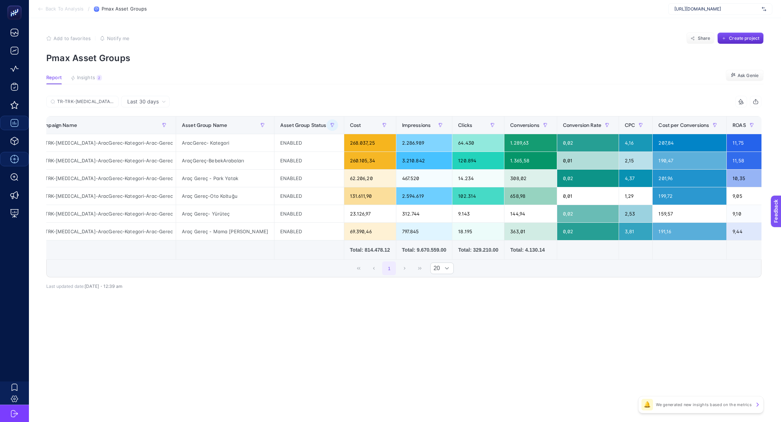
click at [741, 101] on icon at bounding box center [741, 102] width 6 height 6
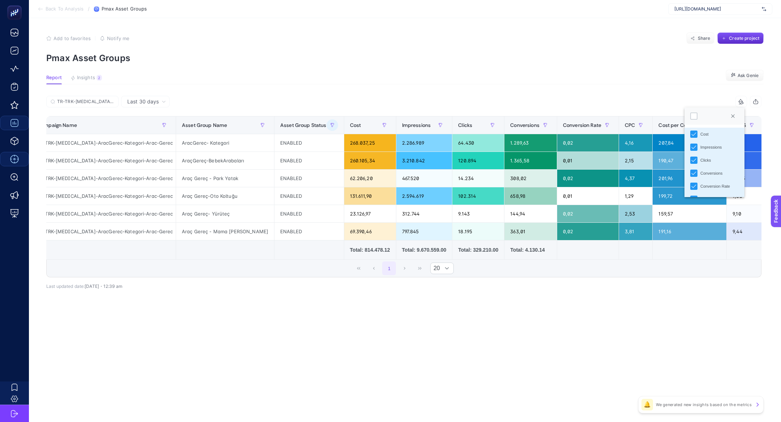
click at [690, 118] on div at bounding box center [715, 115] width 60 height 17
click at [693, 118] on div at bounding box center [693, 115] width 7 height 7
click at [650, 95] on article "Add to favorites false Notify me Share Create project Pmax Asset Groups Report …" at bounding box center [405, 220] width 752 height 404
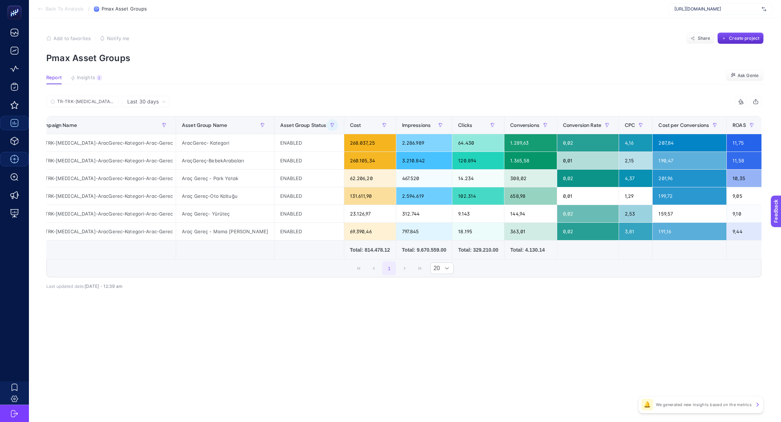
scroll to position [0, 76]
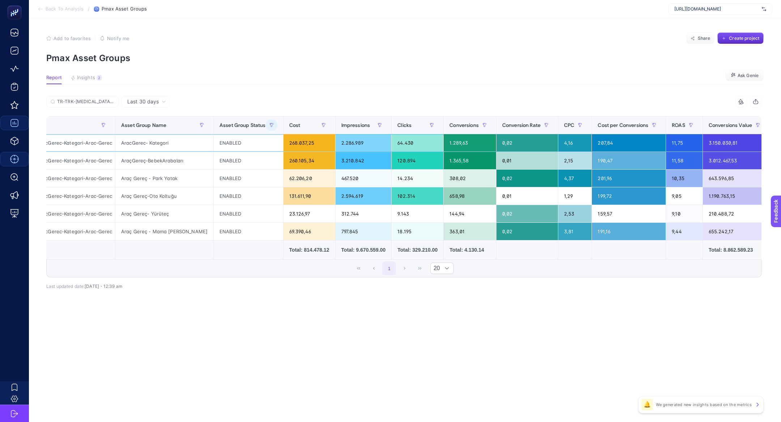
click at [703, 136] on div "3.150.030,81" at bounding box center [736, 142] width 67 height 17
click at [709, 127] on span "Conversions Value" at bounding box center [730, 125] width 43 height 6
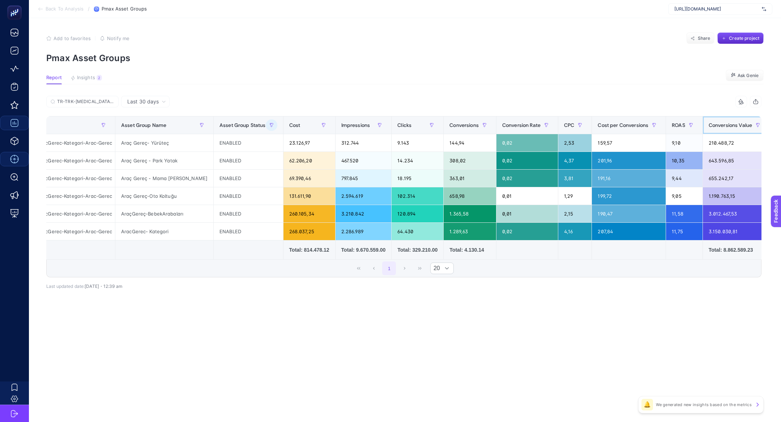
click at [709, 127] on span "Conversions Value" at bounding box center [730, 125] width 43 height 6
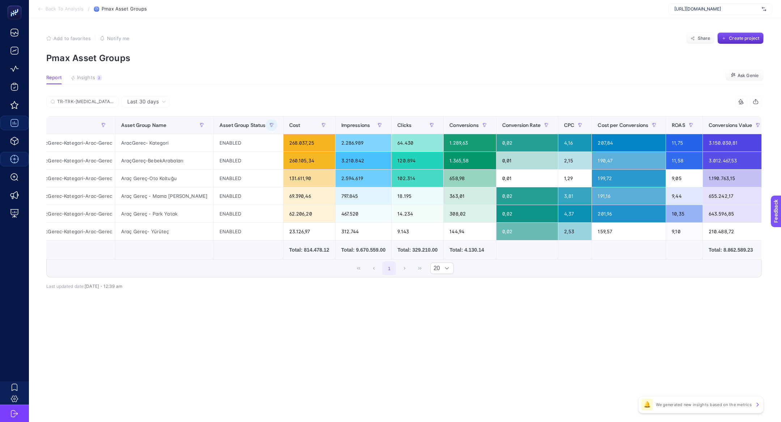
click at [604, 297] on div "Last 30 days TR-TRK-[MEDICAL_DATA]-AracGerec-Kategori-Arac-Gerec 9 items select…" at bounding box center [404, 208] width 727 height 225
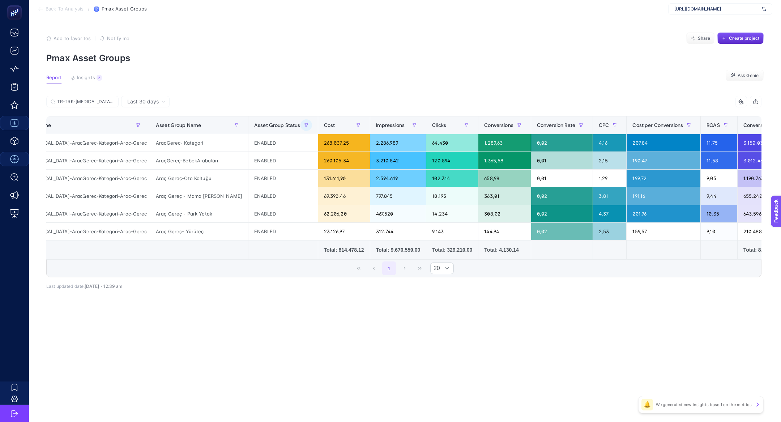
scroll to position [0, 43]
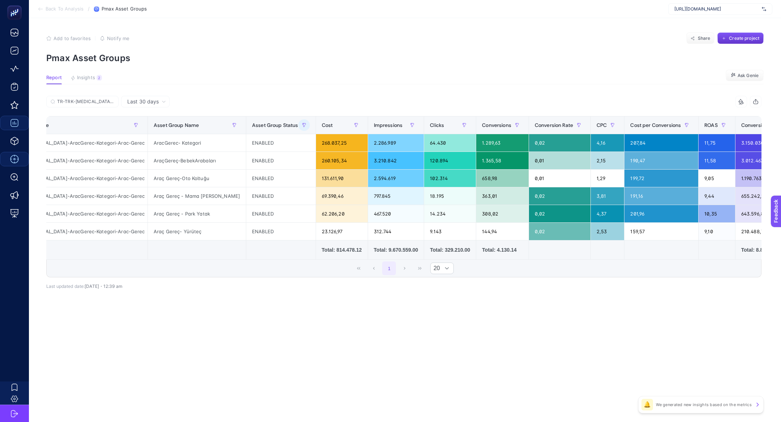
click at [735, 38] on span "Create project" at bounding box center [744, 38] width 30 height 6
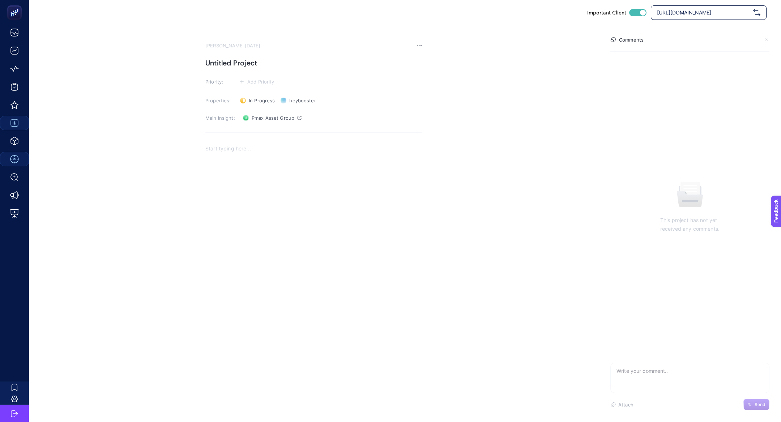
click at [234, 55] on section "[PERSON_NAME][DATE] Untitled Project Priority: Add Priority Properties: In Prog…" at bounding box center [313, 164] width 217 height 242
click at [242, 63] on h1 "Untitled Project" at bounding box center [313, 63] width 217 height 12
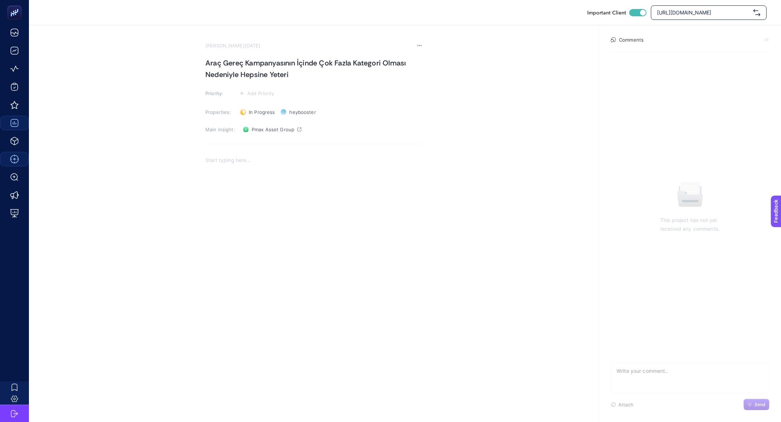
drag, startPoint x: 239, startPoint y: 73, endPoint x: 359, endPoint y: 72, distance: 119.7
click at [359, 72] on h1 "Araç Gereç Kampanyasının İçinde Çok Fazla Kategori Olması Nedeniyle Hepsine Yet…" at bounding box center [313, 68] width 217 height 23
click at [306, 183] on div "Rich Text Editor. Editing area: main" at bounding box center [313, 235] width 217 height 145
click at [252, 110] on section "[PERSON_NAME][DATE] Araç Gereç Kampanyasının İçinde Çok Fazla Kategori Olması N…" at bounding box center [313, 175] width 217 height 265
click at [251, 107] on span "Add Priority" at bounding box center [260, 105] width 27 height 6
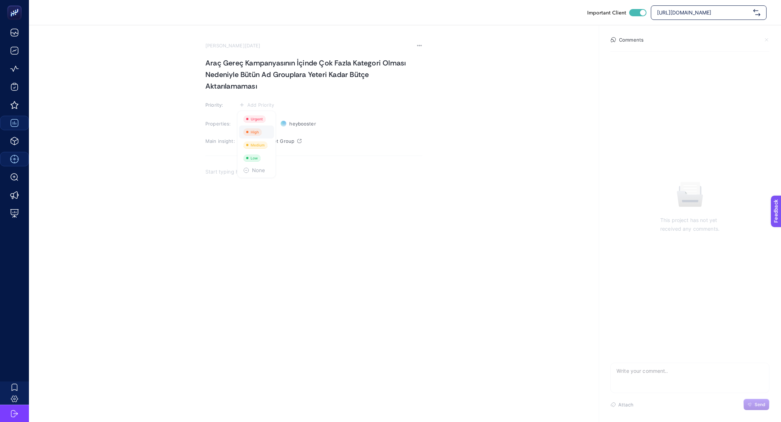
click at [259, 131] on rect at bounding box center [252, 131] width 18 height 7
click at [247, 97] on section "[PERSON_NAME][DATE] Araç Gereç Kampanyasının İçinde Çok Fazla Kategori Olması N…" at bounding box center [313, 177] width 217 height 268
click at [247, 99] on section "[PERSON_NAME][DATE] Araç Gereç Kampanyasının İçinde Çok Fazla Kategori Olması N…" at bounding box center [313, 177] width 217 height 268
click at [247, 108] on rect at bounding box center [249, 106] width 18 height 7
click at [250, 141] on li at bounding box center [256, 147] width 35 height 13
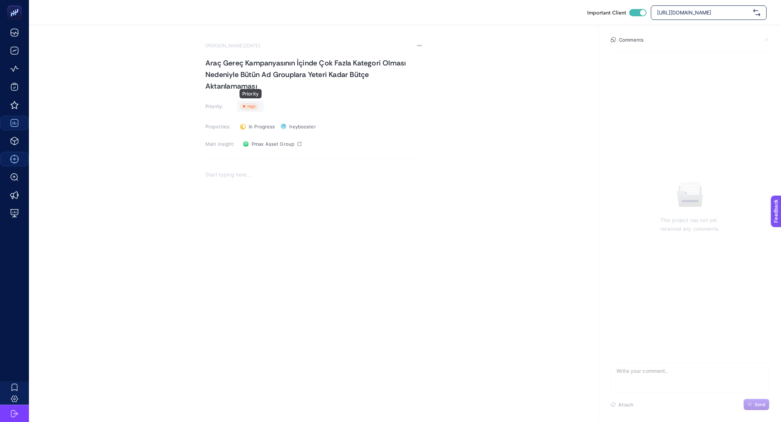
click at [246, 105] on rect at bounding box center [249, 106] width 18 height 7
click at [253, 149] on icon at bounding box center [257, 147] width 13 height 3
click at [230, 180] on div "Rich Text Editor. Editing area: main" at bounding box center [313, 238] width 217 height 145
drag, startPoint x: 273, startPoint y: 175, endPoint x: 407, endPoint y: 174, distance: 134.2
click at [407, 174] on p "Problem: Potansiyeli olan {[DATE]} ürünlerini Cover Edecek Kampanya Olmaması." at bounding box center [313, 174] width 217 height 9
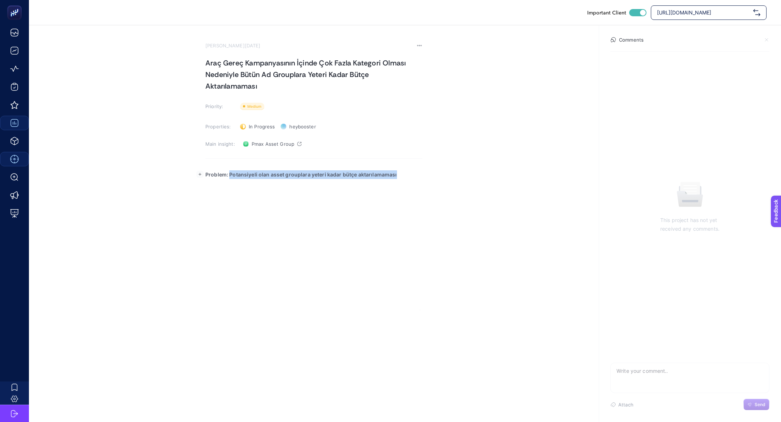
drag, startPoint x: 229, startPoint y: 174, endPoint x: 413, endPoint y: 178, distance: 184.5
click at [413, 178] on p "Problem: Potansiyeli olan asset grouplara yeteri kadar bütçe aktarılamaması" at bounding box center [313, 174] width 217 height 9
click at [312, 203] on div "Problem: Potansiyeli olan asset grouplara yeteri kadar bütçe aktarılamaması" at bounding box center [313, 238] width 217 height 145
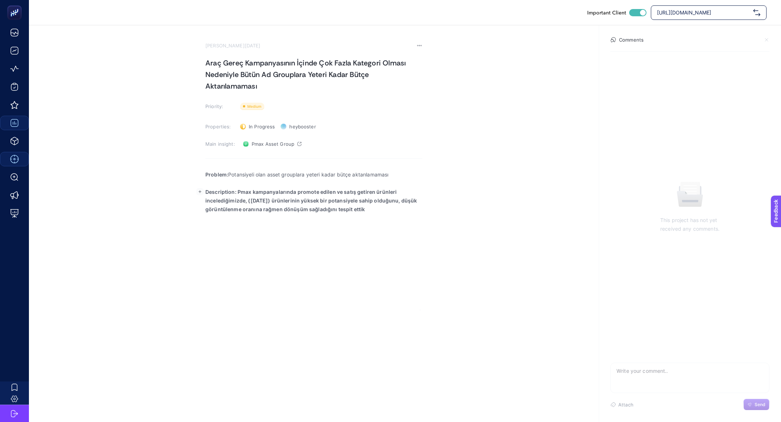
drag, startPoint x: 236, startPoint y: 191, endPoint x: 479, endPoint y: 256, distance: 251.8
click at [479, 256] on section "[PERSON_NAME][DATE] Araç Gereç Kampanyasının İçinde Çok Fazla Kategori Olması N…" at bounding box center [405, 167] width 752 height 285
click at [260, 191] on p "Description: Pmax kampanyalarında ki aktif asset groupları" at bounding box center [313, 192] width 217 height 9
click at [386, 194] on p "Description: Pmax Araç Gereç kampanyasındaki aktif asset groupları" at bounding box center [313, 192] width 217 height 9
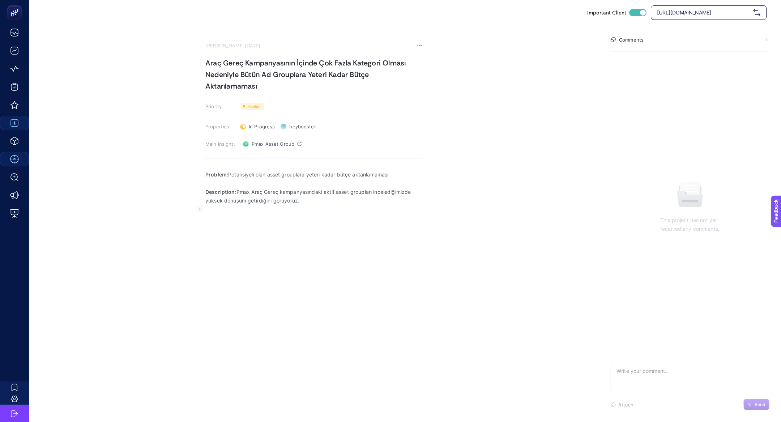
click at [202, 208] on rect "button" at bounding box center [199, 208] width 7 height 7
click at [199, 222] on icon "Editor block content toolbar" at bounding box center [198, 224] width 6 height 6
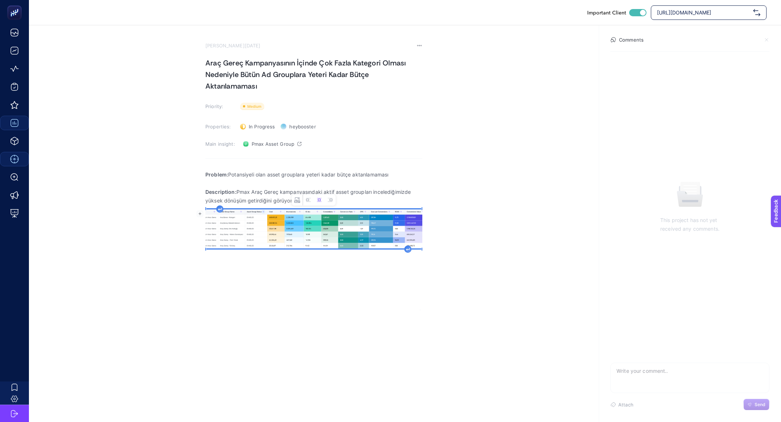
click at [411, 192] on p "Description: Pmax Araç Gereç kampanyasındaki aktif asset groupları incelediğimi…" at bounding box center [313, 196] width 217 height 17
click at [391, 250] on div "Problem: Potansiyeli olan asset grouplara yeteri kadar bütçe aktarılamaması Des…" at bounding box center [313, 238] width 217 height 145
click at [410, 246] on div "Rich Text Editor. Editing area: main" at bounding box center [407, 249] width 7 height 7
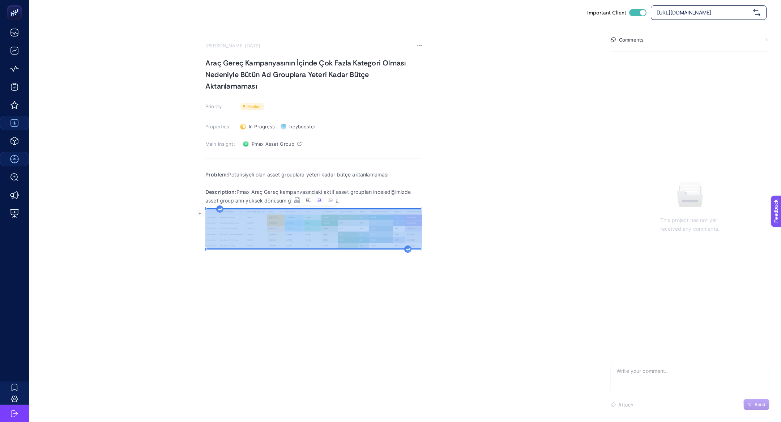
click at [306, 197] on icon "Image toolbar" at bounding box center [309, 200] width 6 height 6
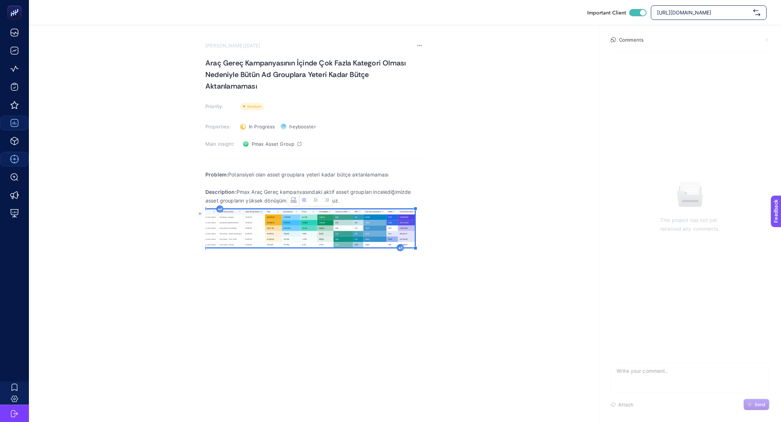
click at [398, 250] on div "Rich Text Editor. Editing area: main" at bounding box center [400, 247] width 7 height 7
click at [322, 267] on p "Fakat bu asset grouplar oto koltuğu, mama sandalyesi, yatak gibi pekçok farklı …" at bounding box center [313, 260] width 217 height 17
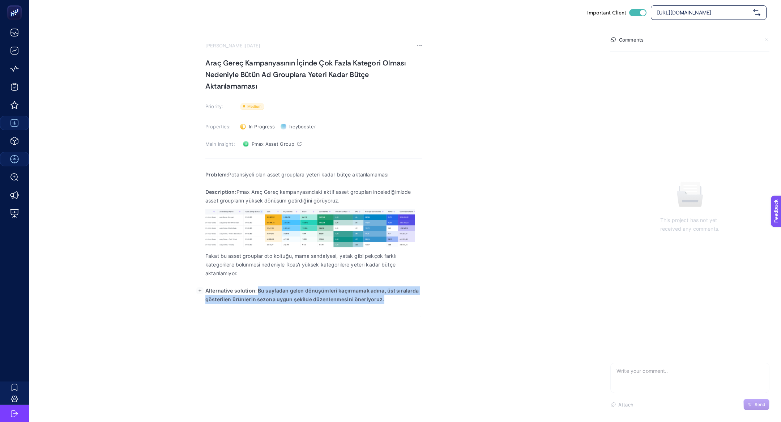
drag, startPoint x: 257, startPoint y: 291, endPoint x: 432, endPoint y: 303, distance: 174.7
click at [432, 303] on section "[PERSON_NAME][DATE] Araç Gereç Kampanyasının İçinde Çok Fazla Kategori Olması N…" at bounding box center [405, 171] width 752 height 292
drag, startPoint x: 256, startPoint y: 289, endPoint x: 426, endPoint y: 303, distance: 170.6
click at [426, 303] on section "[PERSON_NAME][DATE] Araç Gereç Kampanyasının İçinde Çok Fazla Kategori Olması N…" at bounding box center [405, 175] width 752 height 301
click at [256, 61] on h1 "Araç Gereç Kampanyasının İçinde Çok Fazla Kategori Olması Nedeniyle Bütün Ad Gr…" at bounding box center [313, 74] width 217 height 35
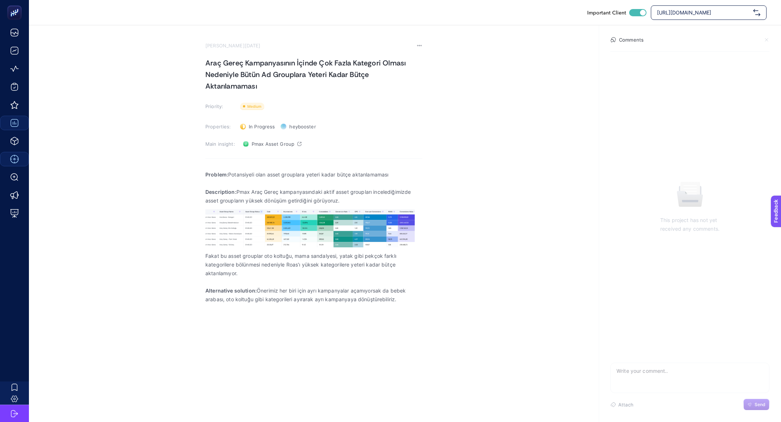
click at [256, 61] on h1 "Araç Gereç Kampanyasının İçinde Çok Fazla Kategori Olması Nedeniyle Bütün Ad Gr…" at bounding box center [313, 74] width 217 height 35
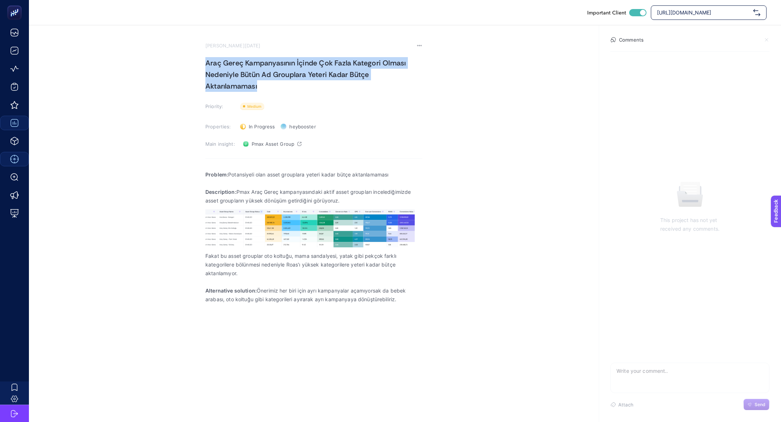
click at [256, 61] on h1 "Araç Gereç Kampanyasının İçinde Çok Fazla Kategori Olması Nedeniyle Bütün Ad Gr…" at bounding box center [313, 74] width 217 height 35
copy h1 "Araç Gereç Kampanyasının İçinde Çok Fazla Kategori Olması Nedeniyle Bütün Ad Gr…"
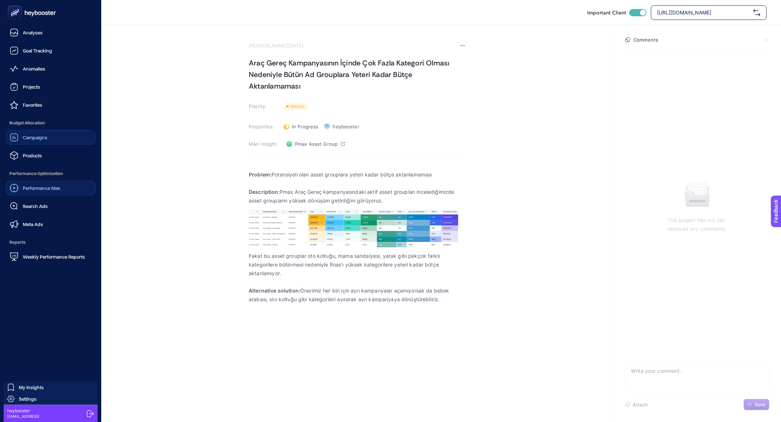
click at [48, 187] on span "Performance Max" at bounding box center [42, 188] width 38 height 6
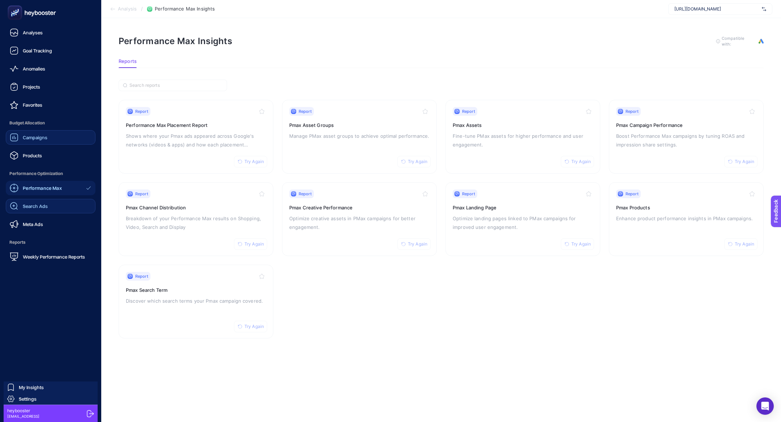
click at [41, 209] on span "Search Ads" at bounding box center [35, 206] width 25 height 6
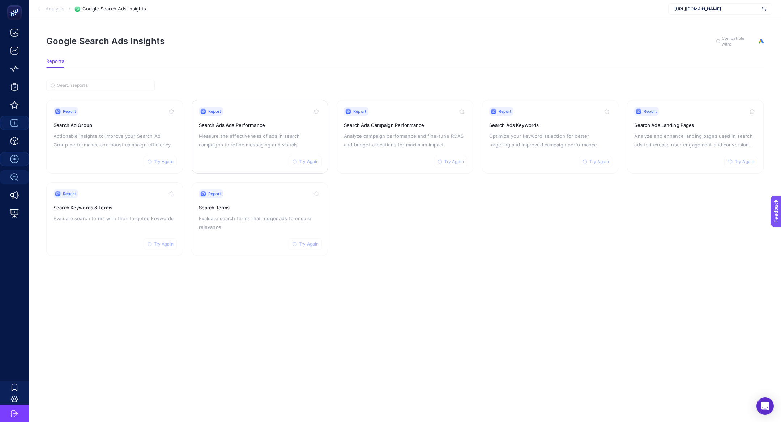
click at [256, 134] on p "Measure the effectiveness of ads in search campaigns to refine messaging and vi…" at bounding box center [260, 140] width 122 height 17
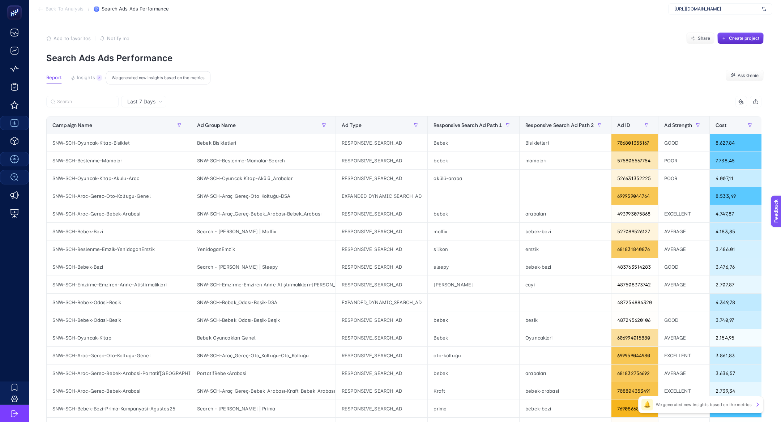
click at [86, 74] on article "Add to favorites false Notify me Share Create project Search Ads Ads Performanc…" at bounding box center [405, 300] width 752 height 565
click at [87, 78] on span "Insights" at bounding box center [86, 78] width 18 height 6
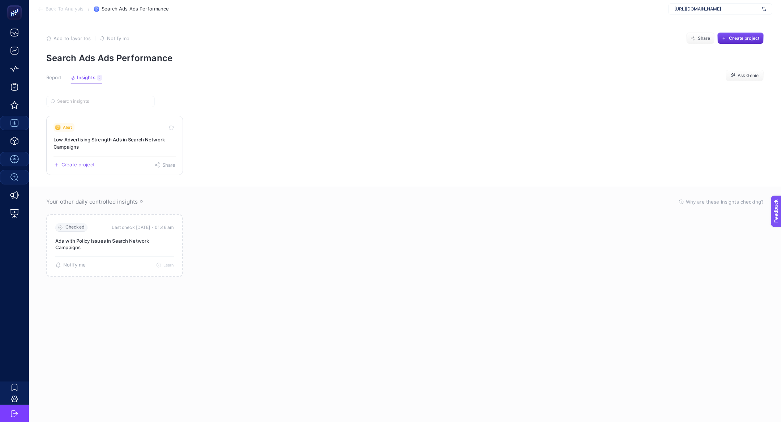
click at [104, 130] on div "Alert" at bounding box center [115, 127] width 122 height 9
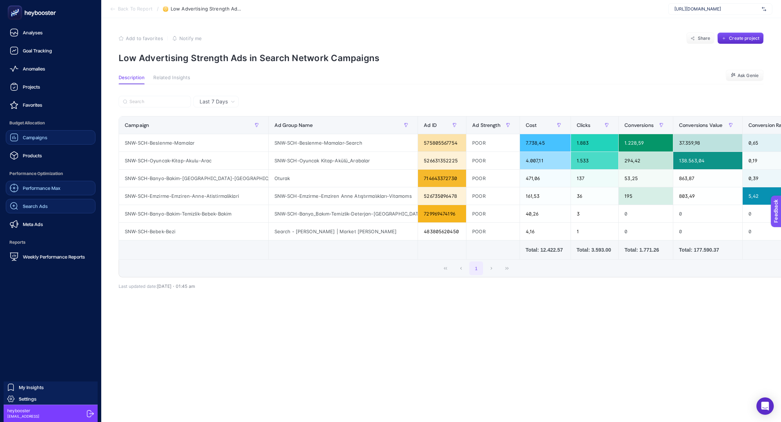
click at [41, 210] on div "Search Ads" at bounding box center [29, 206] width 38 height 9
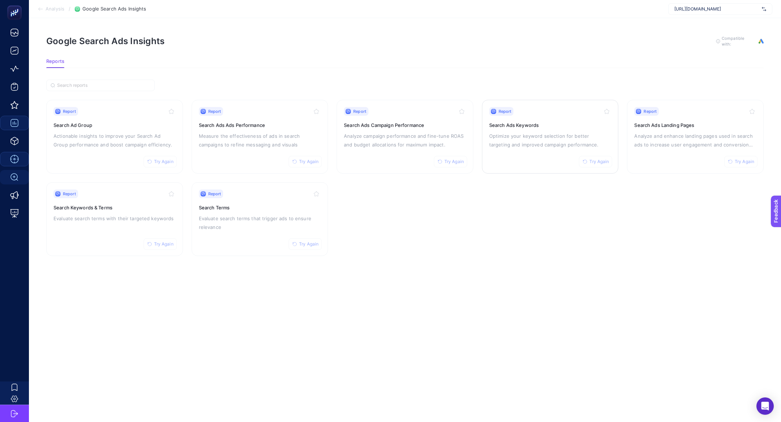
click at [535, 127] on h3 "Search Ads Keywords" at bounding box center [550, 125] width 122 height 7
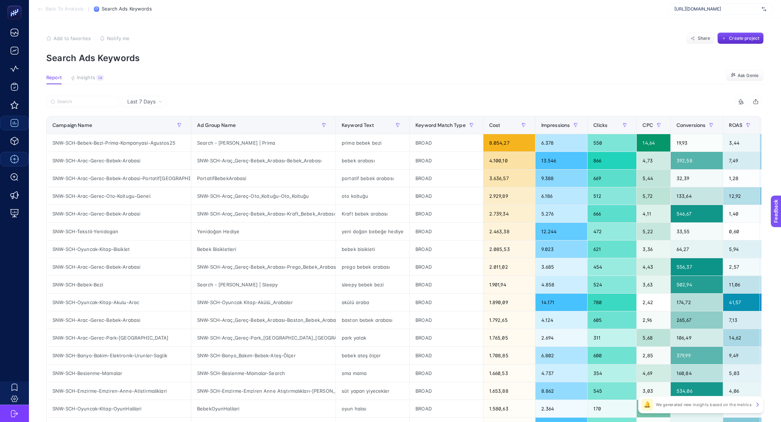
click at [94, 74] on article "Add to favorites false Notify me Share Create project Search Ads Keywords Repor…" at bounding box center [405, 300] width 752 height 565
click at [95, 76] on button "Insights 14 We generated new insights based on the metrics" at bounding box center [87, 79] width 33 height 9
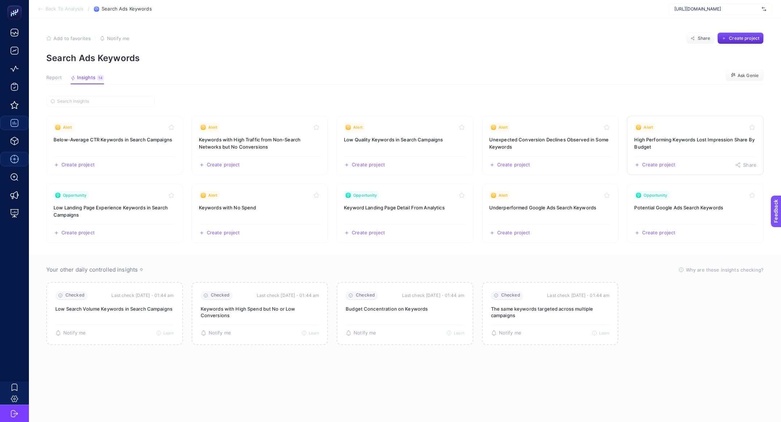
click at [667, 133] on link "Alert High Performing Keywords Lost Impression Share By Budget Create project S…" at bounding box center [695, 145] width 137 height 59
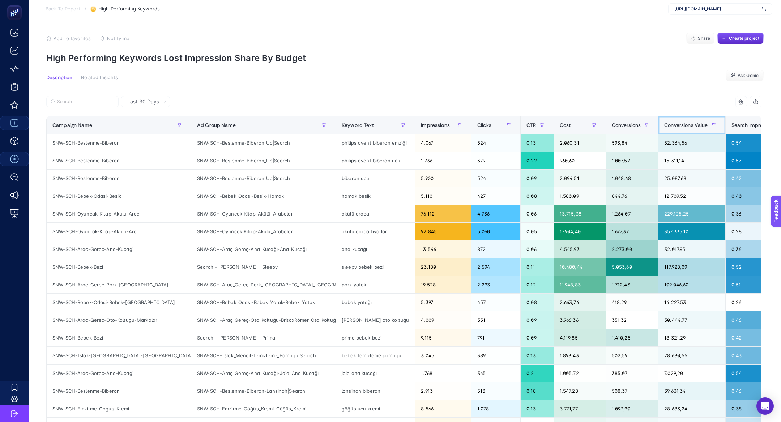
click at [664, 127] on span "Conversions Value" at bounding box center [685, 125] width 43 height 6
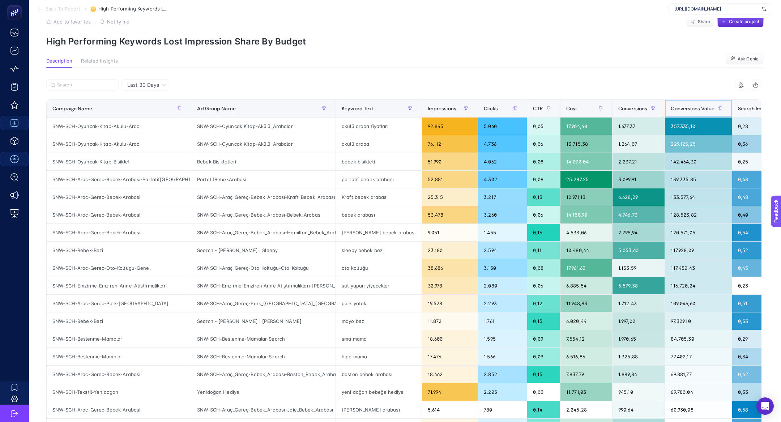
scroll to position [16, 0]
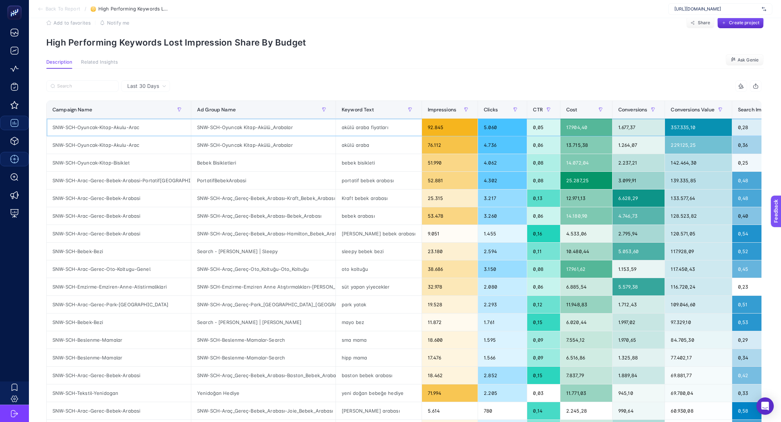
click at [129, 126] on div "SNW-SCH-Oyuncak-Kitap-Akulu-Arac" at bounding box center [119, 127] width 144 height 17
click at [85, 85] on input "Search" at bounding box center [85, 86] width 57 height 5
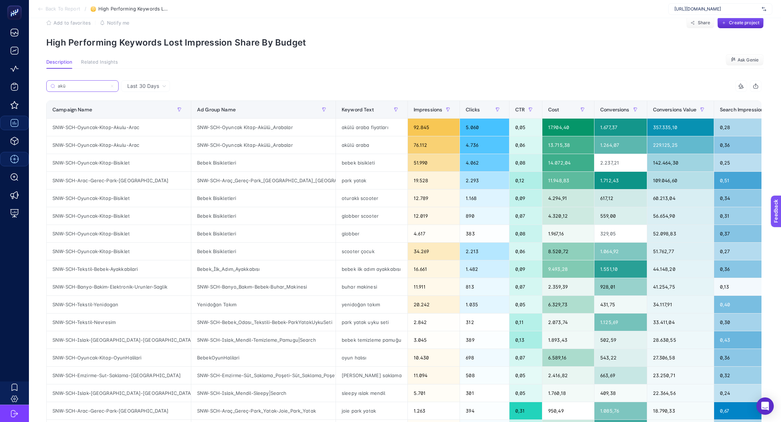
scroll to position [0, 0]
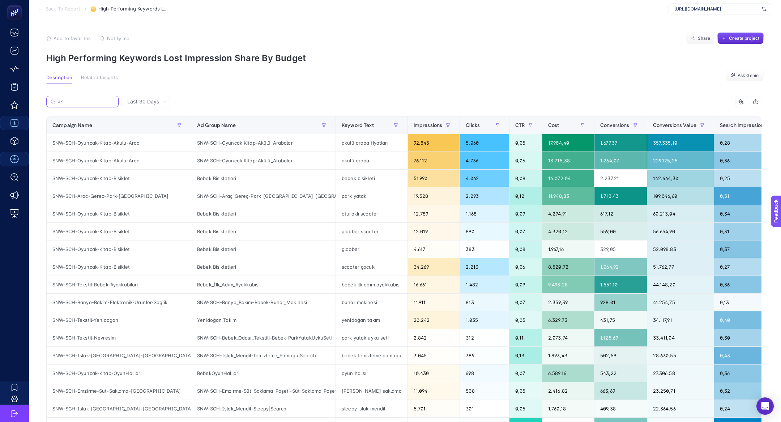
type input "a"
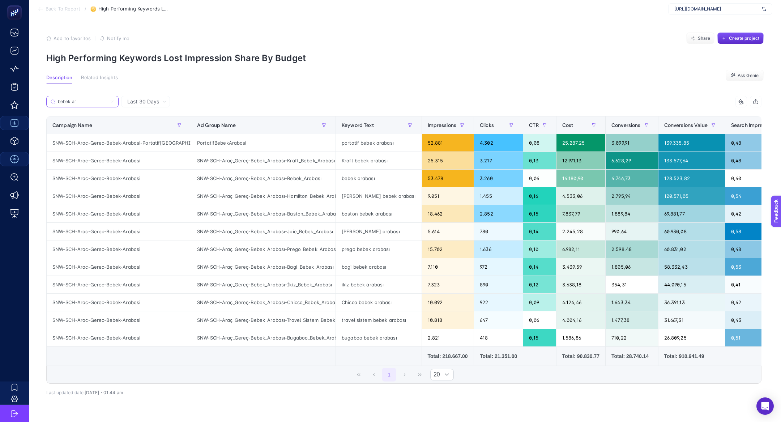
type input "bebek ar"
click at [335, 76] on section "Description Related Insights Ask Genie" at bounding box center [405, 79] width 718 height 9
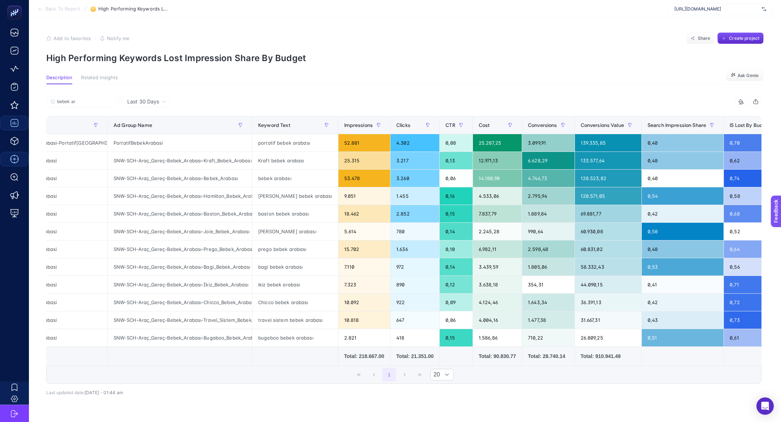
scroll to position [0, 93]
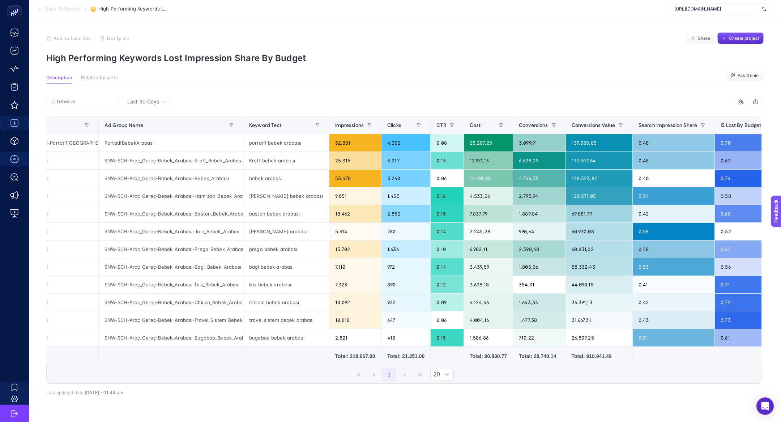
click at [434, 74] on article "Add to favorites false Notify me Share Create project High Performing Keywords …" at bounding box center [405, 232] width 752 height 429
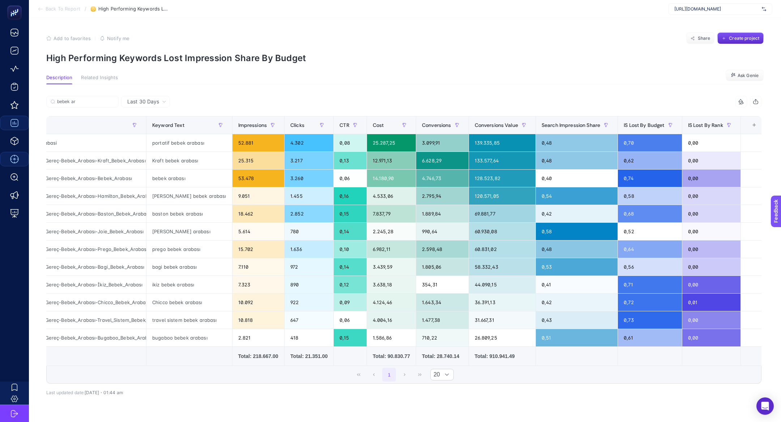
click at [755, 126] on th "12 items selected +" at bounding box center [754, 125] width 26 height 18
click at [750, 124] on div "+" at bounding box center [755, 125] width 14 height 6
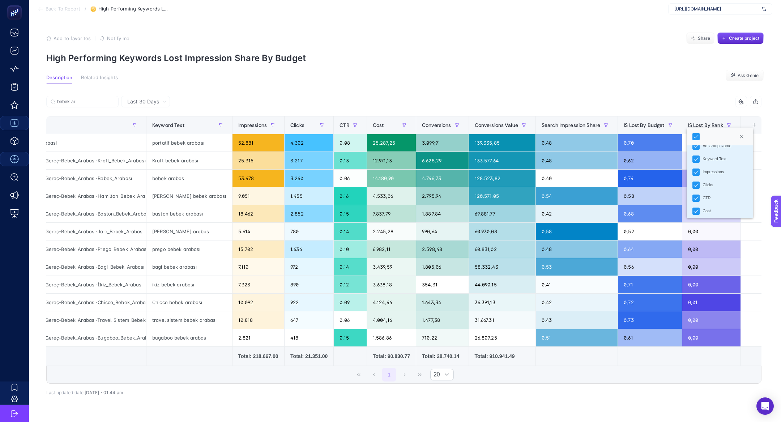
scroll to position [22, 0]
click at [617, 84] on div "Last 30 Days bebek ar 9 items selected Campaign Name Ad Group Name Keyword Text…" at bounding box center [404, 258] width 727 height 349
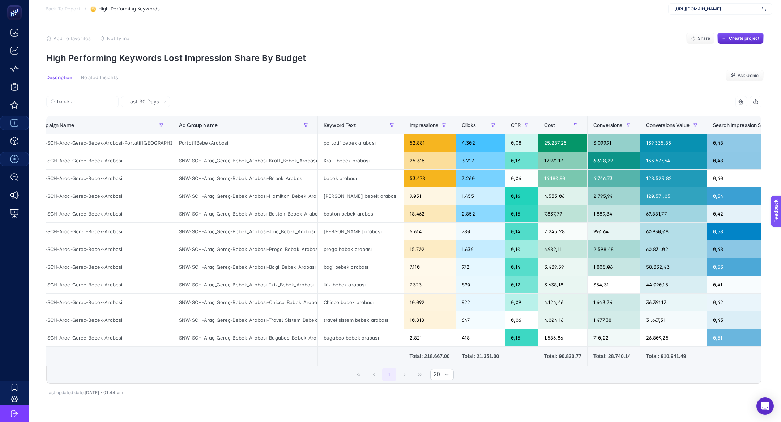
scroll to position [0, 0]
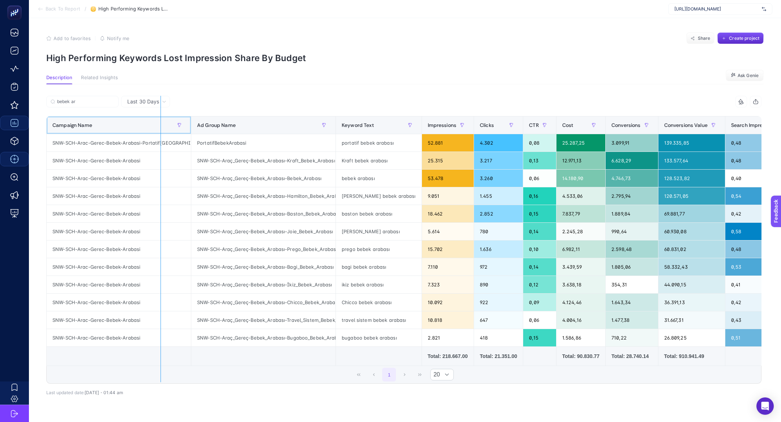
drag, startPoint x: 189, startPoint y: 126, endPoint x: 161, endPoint y: 128, distance: 28.6
click at [161, 128] on div "bebek ar 9 items selected Campaign Name Ad Group Name Keyword Text Impressions …" at bounding box center [403, 240] width 715 height 288
drag, startPoint x: 333, startPoint y: 124, endPoint x: 290, endPoint y: 123, distance: 43.8
click at [290, 123] on div "bebek ar 9 items selected Campaign Name Ad Group Name Keyword Text Impressions …" at bounding box center [403, 240] width 715 height 288
click at [326, 94] on div "Last 30 Days bebek ar 9 items selected Campaign Name Ad Group Name Keyword Text…" at bounding box center [404, 258] width 727 height 349
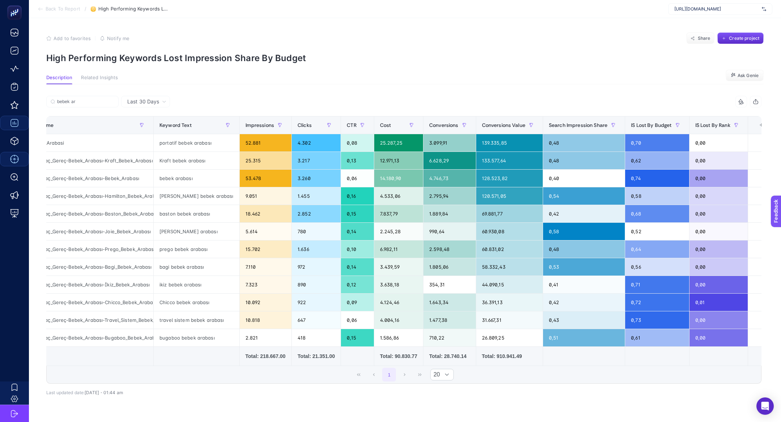
scroll to position [0, 190]
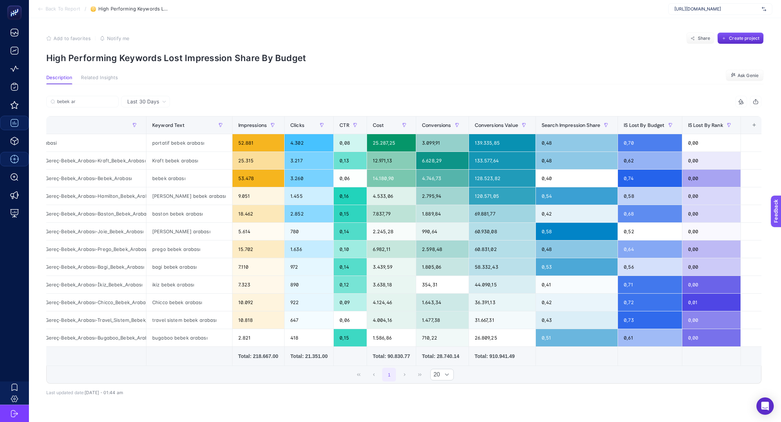
click at [625, 35] on div "Add to favorites false Notify me Share Create project" at bounding box center [405, 39] width 718 height 12
click at [729, 39] on span "Create project" at bounding box center [744, 38] width 30 height 6
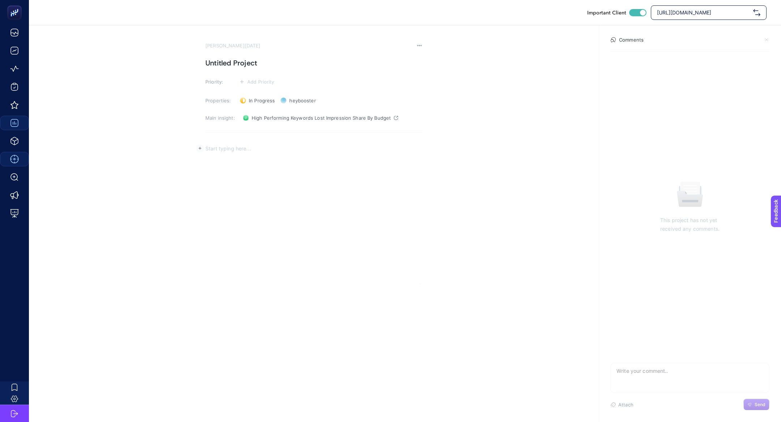
click at [267, 160] on div "Rich Text Editor. Editing area: main" at bounding box center [313, 212] width 217 height 145
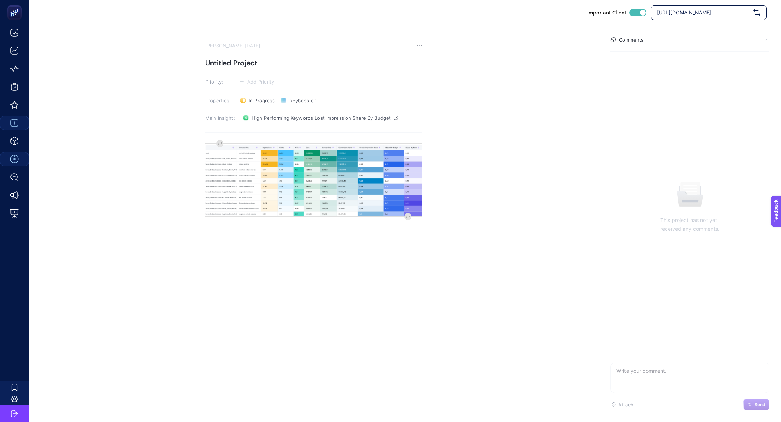
click at [225, 66] on h1 "Untitled Project" at bounding box center [313, 63] width 217 height 12
click at [312, 66] on h1 "Yüksek Dönüşüm Getiren Kampanyaların" at bounding box center [313, 63] width 217 height 12
drag, startPoint x: 291, startPoint y: 62, endPoint x: 455, endPoint y: 64, distance: 163.1
click at [455, 66] on section "[PERSON_NAME][DATE] Yüksek Dönüşüm Getiren Keywordlerin Bütçe Nedeniyle Impress…" at bounding box center [405, 154] width 752 height 259
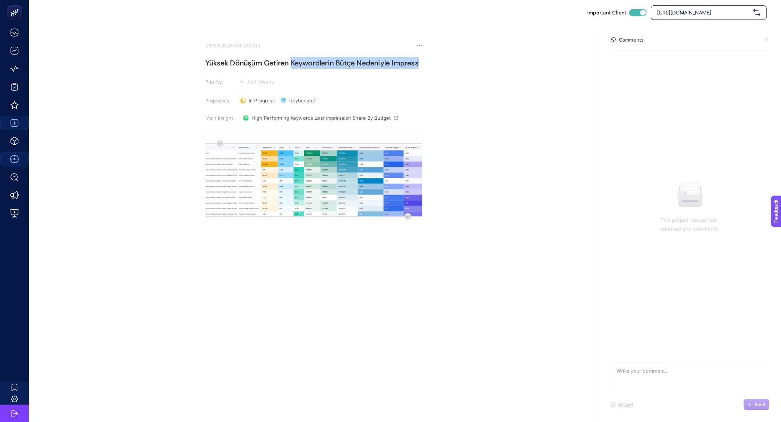
copy h1 "Keywordlerin Bütçe Nedeniyle Impress"
drag, startPoint x: 291, startPoint y: 63, endPoint x: 476, endPoint y: 76, distance: 184.9
click at [476, 76] on section "[PERSON_NAME][DATE] Yüksek Dönüşüm Getiren Keywordlerin Bütçe Nedeniyle Impres …" at bounding box center [405, 154] width 752 height 259
drag, startPoint x: 292, startPoint y: 61, endPoint x: 469, endPoint y: 70, distance: 177.5
click at [469, 70] on section "[PERSON_NAME][DATE] Yüksek Dönüşüm Getiren Keywordlerin Bütçe Nedeniyle Impre P…" at bounding box center [405, 154] width 752 height 259
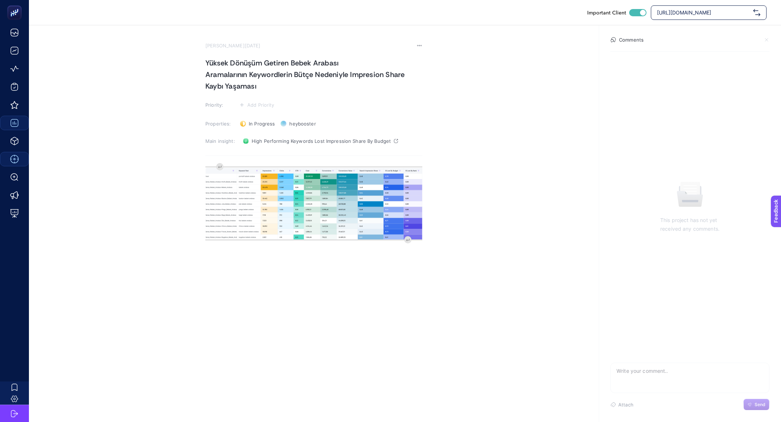
click at [205, 74] on h1 "Yüksek Dönüşüm Getiren Bebek Arabası Aramalarının Keywordlerin Bütçe Nedeniyle …" at bounding box center [313, 74] width 217 height 35
click at [229, 75] on h1 "Yüksek Dönüşüm Getiren Bebek ArabasıAramalarının Keywordlerin Bütçe Nedeniyle I…" at bounding box center [313, 74] width 217 height 35
click at [254, 108] on button "Add Priority" at bounding box center [256, 105] width 39 height 9
click at [231, 79] on h1 "Yüksek Dönüşüm Getiren Bebek ArabasıAramalarının Keywordlerin Bütçe Nedeniyle I…" at bounding box center [313, 74] width 217 height 35
click at [257, 118] on icon at bounding box center [257, 119] width 12 height 3
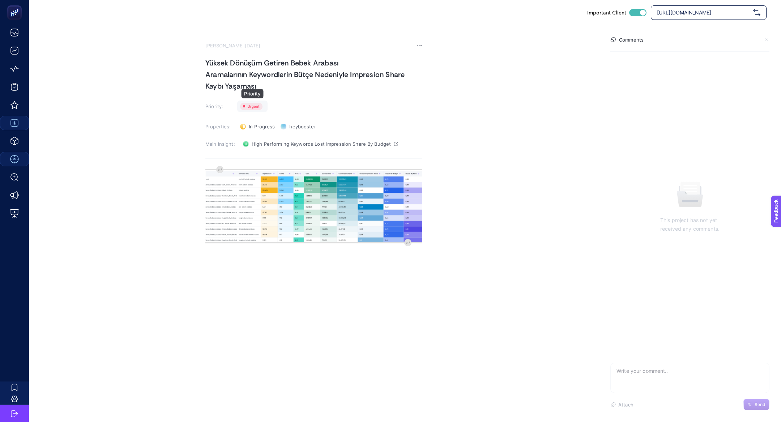
click at [245, 106] on rect at bounding box center [251, 106] width 22 height 7
click at [250, 137] on rect at bounding box center [252, 134] width 18 height 7
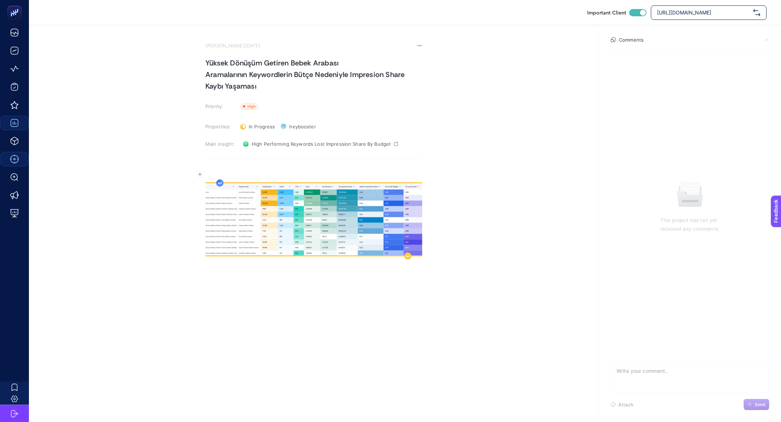
click at [222, 170] on div "Rich Text Editor. Editing area: main" at bounding box center [313, 238] width 217 height 145
click at [206, 60] on h1 "Yüksek Dönüşüm Getiren Bebek Arabası Aramalarının Keywordlerin Bütçe Nedeniyle …" at bounding box center [313, 74] width 217 height 35
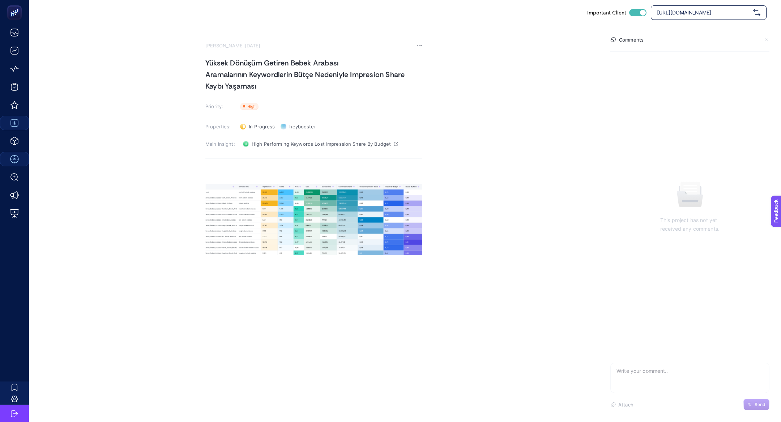
click at [238, 166] on div "Rich Text Editor. Editing area: main" at bounding box center [313, 238] width 217 height 145
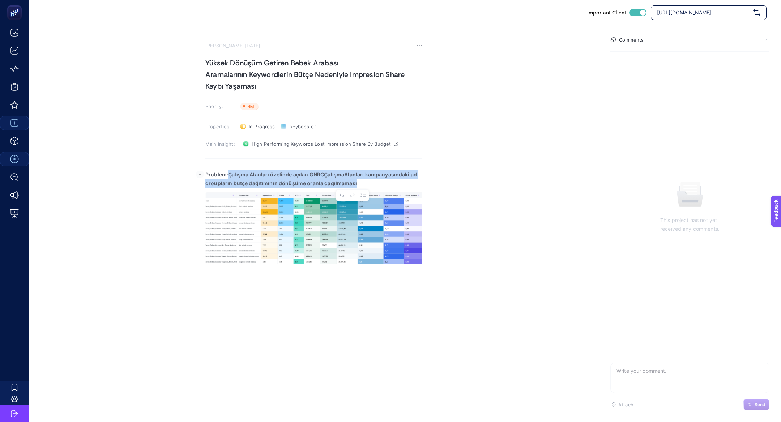
drag, startPoint x: 229, startPoint y: 173, endPoint x: 433, endPoint y: 187, distance: 204.8
click at [433, 187] on section "[PERSON_NAME][DATE] Yüksek Dönüşüm Getiren Bebek Arabası Aramalarının Keywordle…" at bounding box center [405, 167] width 752 height 285
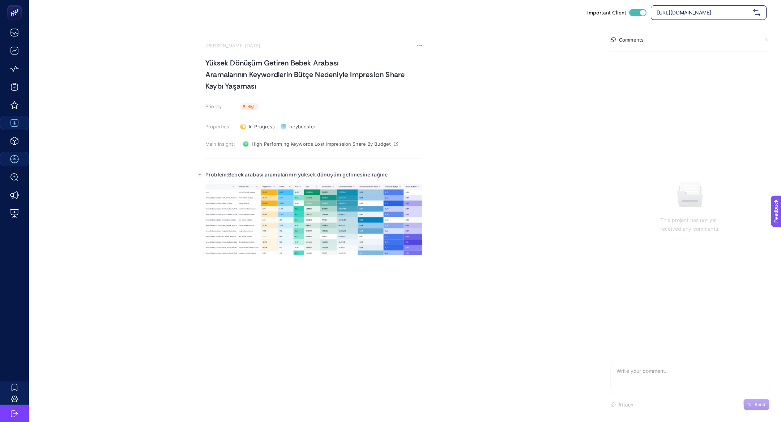
click at [230, 174] on strong "Problem:Bebek arabası aramalarının yüksek dönüşüm getimesine rağme" at bounding box center [296, 174] width 182 height 6
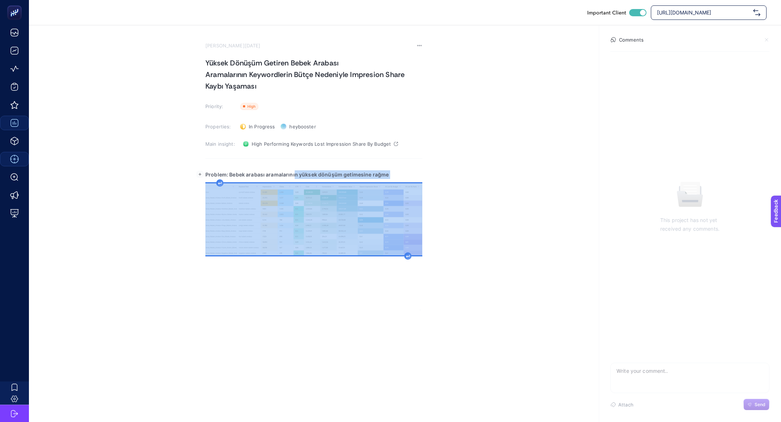
drag, startPoint x: 294, startPoint y: 173, endPoint x: 419, endPoint y: 192, distance: 126.5
click at [419, 192] on div "Problem: Bebek arabası aramalarının yüksek dönüşüm getimesine rağme" at bounding box center [313, 238] width 217 height 145
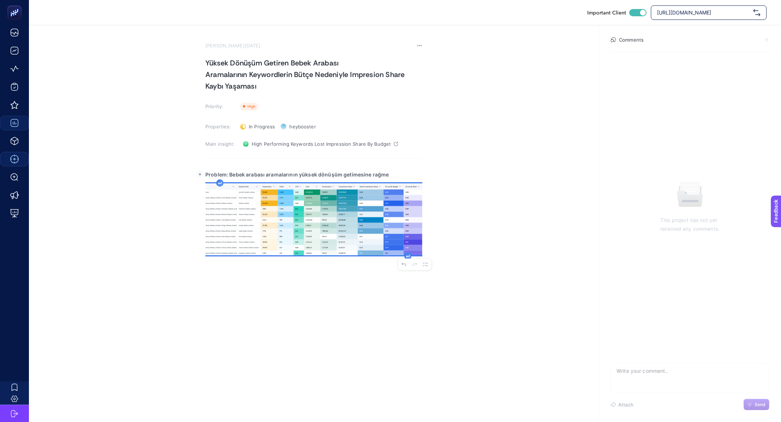
click at [404, 179] on div "Problem: Bebek arabası aramalarının yüksek dönüşüm getimesine rağme" at bounding box center [313, 238] width 217 height 145
drag, startPoint x: 404, startPoint y: 179, endPoint x: 299, endPoint y: 171, distance: 105.9
click at [299, 171] on div "Problem: Bebek arabası aramalarının yüksek dönüşüm getimesine rağme" at bounding box center [313, 238] width 217 height 145
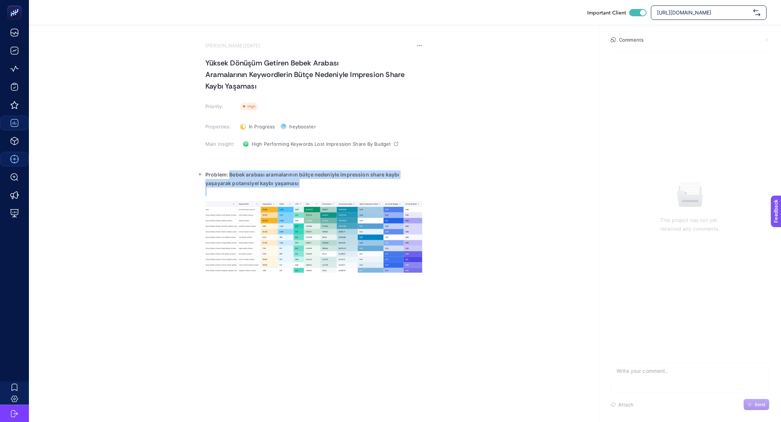
drag, startPoint x: 229, startPoint y: 175, endPoint x: 327, endPoint y: 191, distance: 98.6
click at [327, 191] on div "Problem: Bebek arabası aramalarının bütçe nedeniyle impression share kaybı yaşa…" at bounding box center [313, 238] width 217 height 145
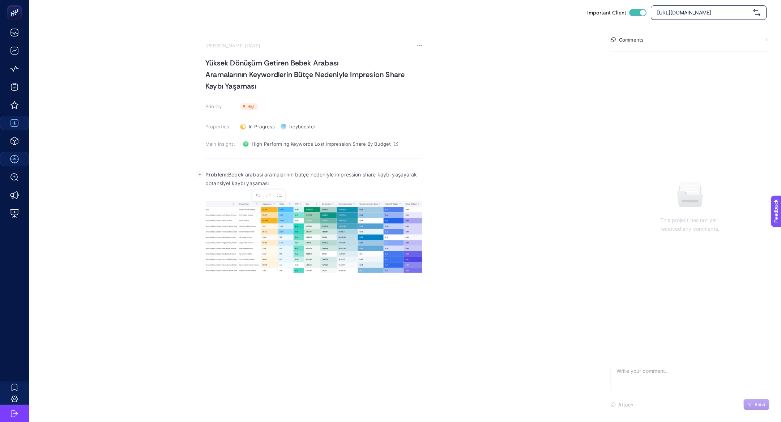
click at [325, 194] on p "Rich Text Editor. Editing area: main" at bounding box center [313, 192] width 217 height 9
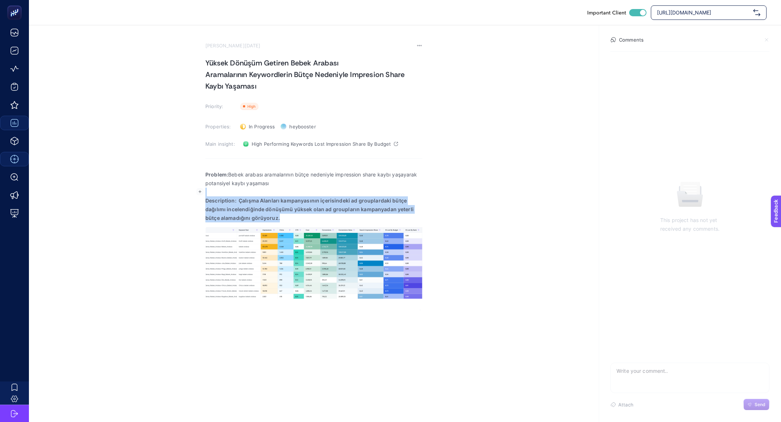
drag, startPoint x: 237, startPoint y: 195, endPoint x: 278, endPoint y: 220, distance: 47.9
click at [278, 220] on div "Problem: Bebek arabası aramalarının bütçe nedeniyle impression share kaybı yaşa…" at bounding box center [313, 238] width 217 height 145
click at [278, 220] on p "Description: Çalışma Alanları kampanyasının içerisindeki ad grouplardaki bütçe …" at bounding box center [313, 209] width 217 height 26
drag, startPoint x: 289, startPoint y: 220, endPoint x: 239, endPoint y: 203, distance: 52.8
click at [239, 203] on p "Description: Çalışma Alanları kampanyasının içerisindeki ad grouplardaki bütçe …" at bounding box center [313, 209] width 217 height 26
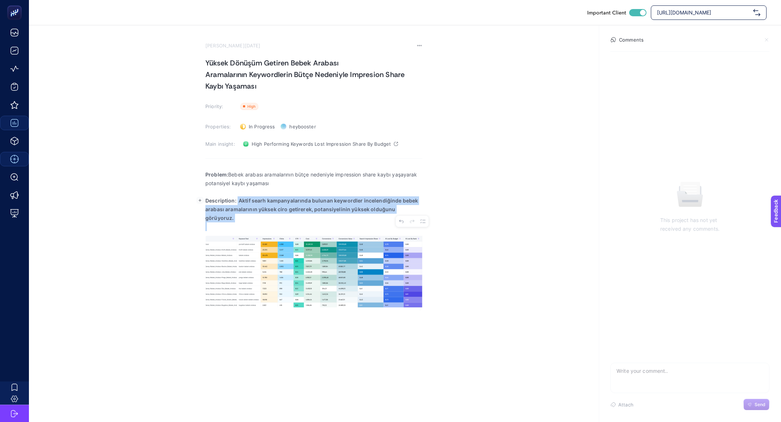
drag, startPoint x: 237, startPoint y: 199, endPoint x: 463, endPoint y: 213, distance: 226.4
click at [463, 213] on section "[PERSON_NAME][DATE] Yüksek Dönüşüm Getiren Bebek Arabası Aramalarının Keywordle…" at bounding box center [405, 168] width 752 height 287
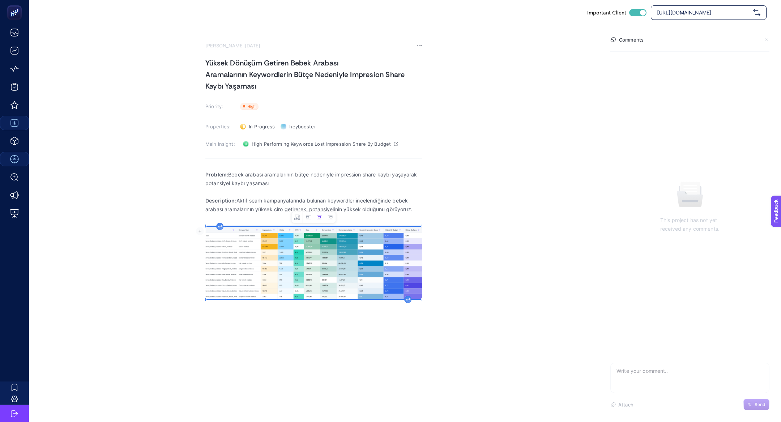
click at [356, 251] on img "Rich Text Editor. Editing area: main" at bounding box center [313, 263] width 217 height 72
click at [307, 219] on icon "Image toolbar" at bounding box center [309, 217] width 6 height 6
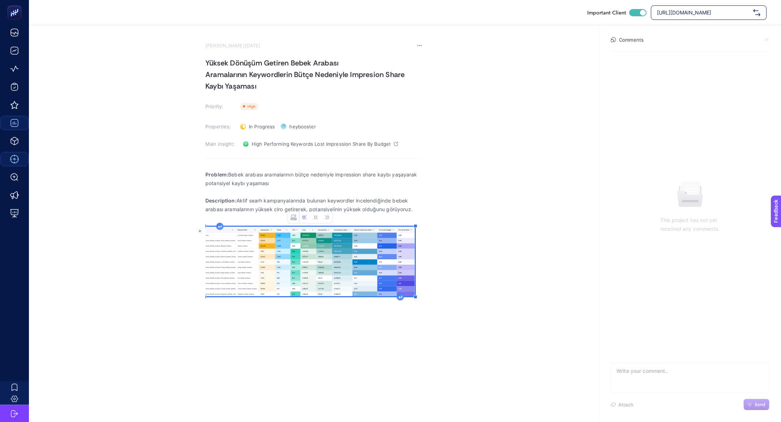
click at [399, 298] on icon "Rich Text Editor. Editing area: main" at bounding box center [401, 297] width 4 height 3
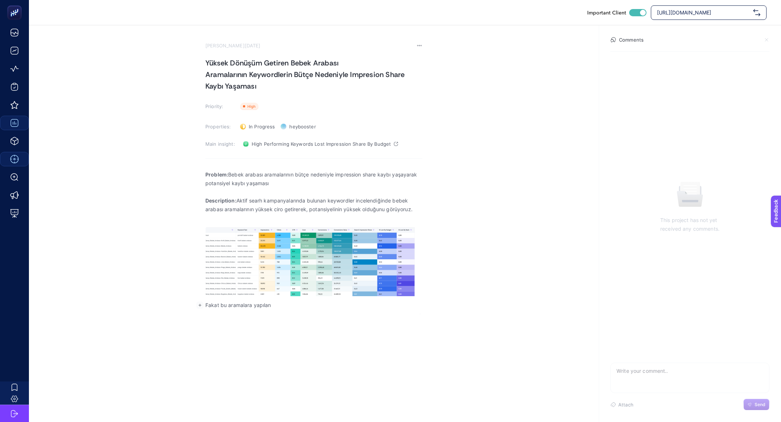
click at [284, 303] on p "Fakat bu aramalara yapılan" at bounding box center [313, 305] width 217 height 9
drag, startPoint x: 253, startPoint y: 303, endPoint x: 304, endPoint y: 312, distance: 51.4
click at [304, 312] on div "Problem: Bebek arabası aramalarının bütçe nedeniyle impression share kaybı yaşa…" at bounding box center [313, 240] width 217 height 148
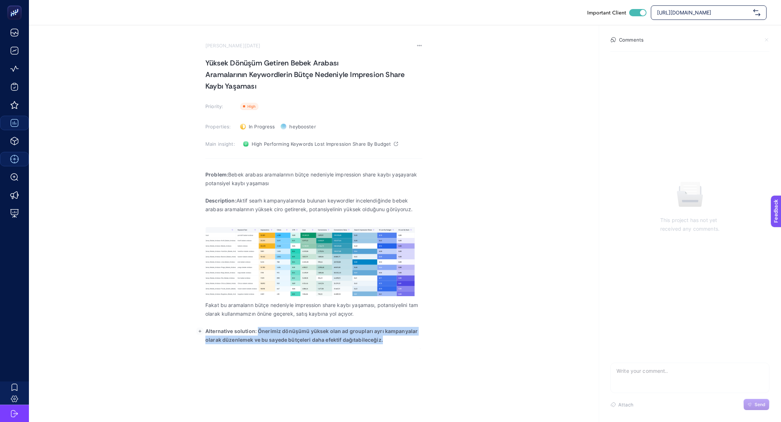
drag, startPoint x: 258, startPoint y: 330, endPoint x: 465, endPoint y: 338, distance: 207.0
click at [465, 338] on section "[PERSON_NAME][DATE] Yüksek Dönüşüm Getiren Bebek Arabası Aramalarının Keywordle…" at bounding box center [405, 186] width 752 height 323
click at [384, 332] on div "Previous Next Undo Redo To-do List" at bounding box center [378, 328] width 33 height 12
click at [384, 348] on div "Problem: Bebek arabası aramalarının bütçe nedeniyle impression share kaybı yaşa…" at bounding box center [313, 257] width 217 height 183
drag, startPoint x: 337, startPoint y: 328, endPoint x: 416, endPoint y: 350, distance: 81.4
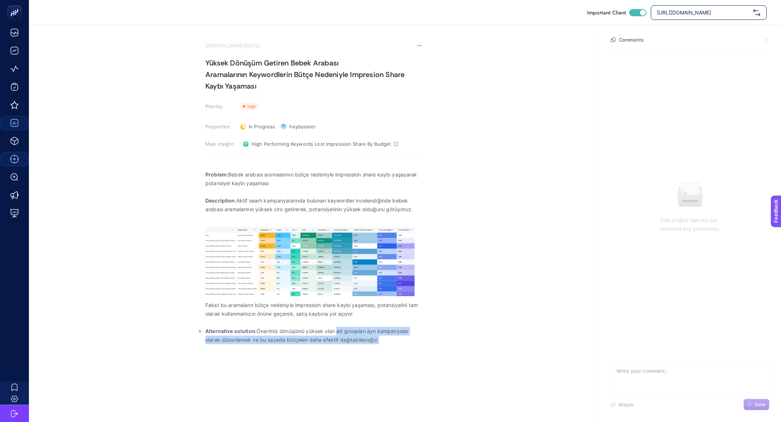
click at [416, 351] on div "Important Client [URL][DOMAIN_NAME] [PERSON_NAME][DATE] Yüksek Dönüşüm Getiren …" at bounding box center [390, 211] width 781 height 422
click at [288, 51] on section "[PERSON_NAME][DATE] Yüksek Dönüşüm Getiren Bebek Arabası Aramalarının Keywordle…" at bounding box center [313, 200] width 217 height 315
click at [288, 69] on h1 "Yüksek Dönüşüm Getiren Bebek Arabası Aramalarının Keywordlerin Bütçe Nedeniyle …" at bounding box center [313, 74] width 217 height 35
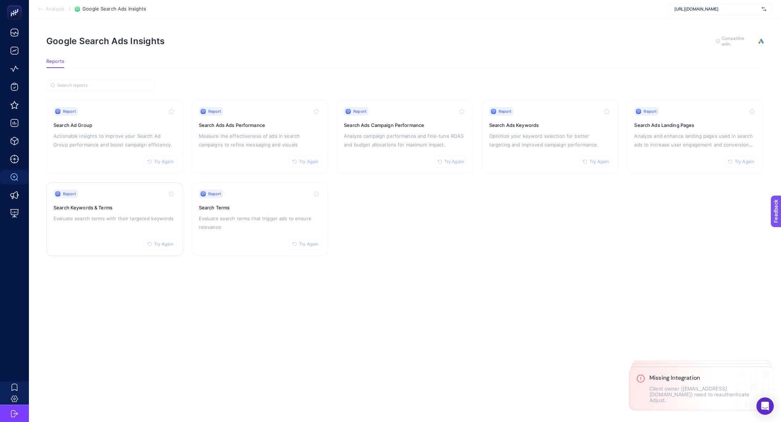
click at [113, 214] on p "Evaluate search terms with their targeted keywords" at bounding box center [115, 218] width 122 height 9
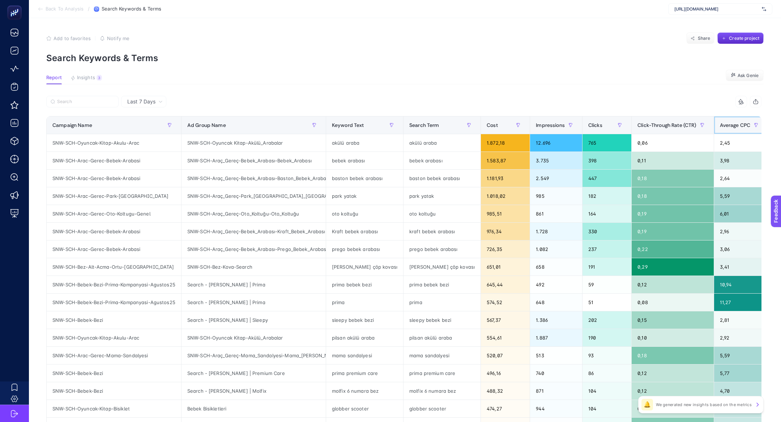
click at [720, 129] on div "Average CPC" at bounding box center [741, 125] width 42 height 12
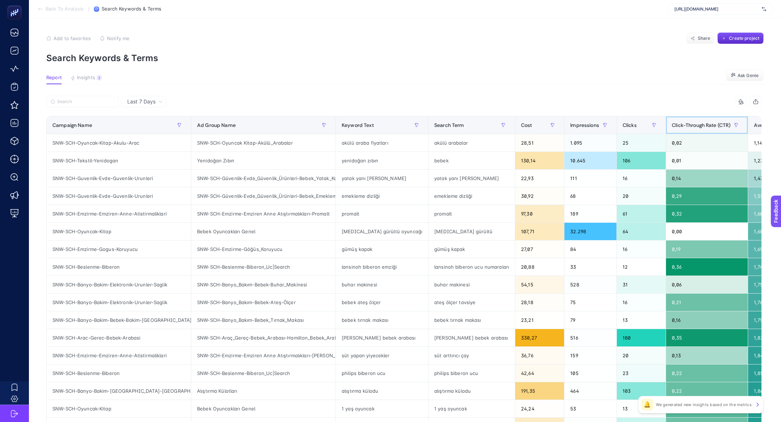
click at [731, 122] on div at bounding box center [737, 125] width 12 height 12
click at [754, 128] on span "Average CPC" at bounding box center [769, 125] width 31 height 6
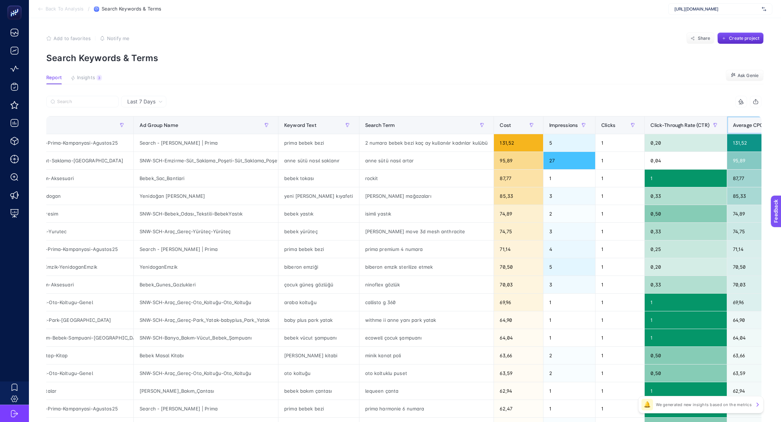
scroll to position [0, 52]
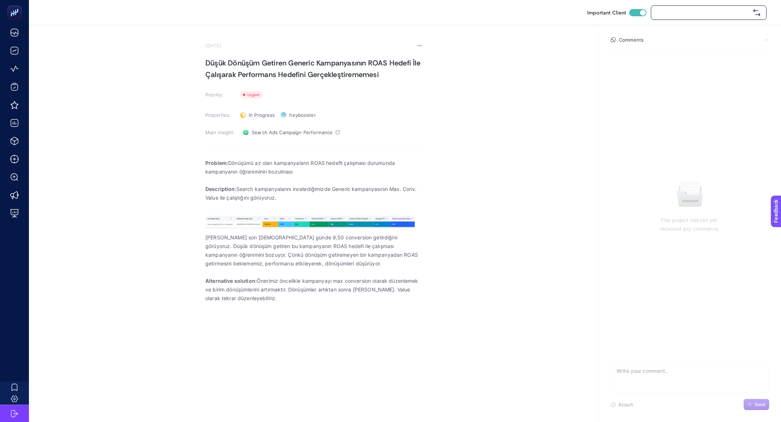
checkbox input "true"
